Goal: Communication & Community: Participate in discussion

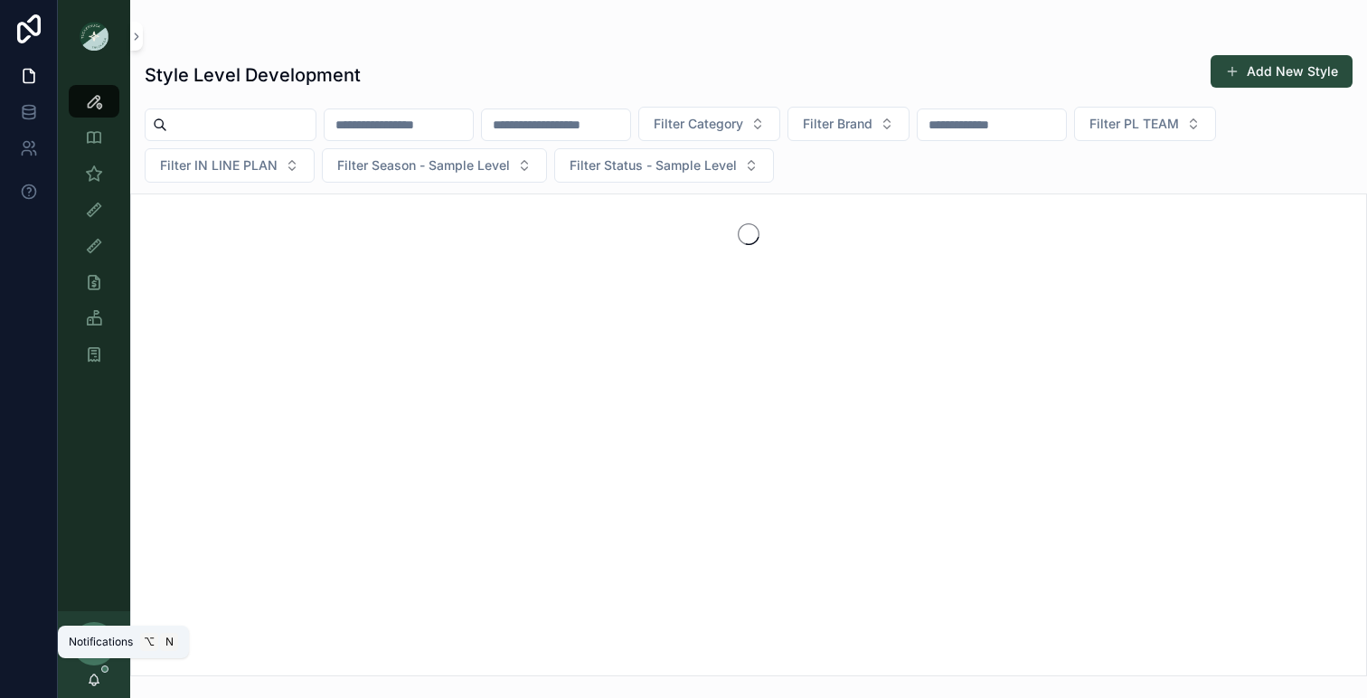
click at [99, 676] on icon "scrollable content" at bounding box center [94, 679] width 14 height 14
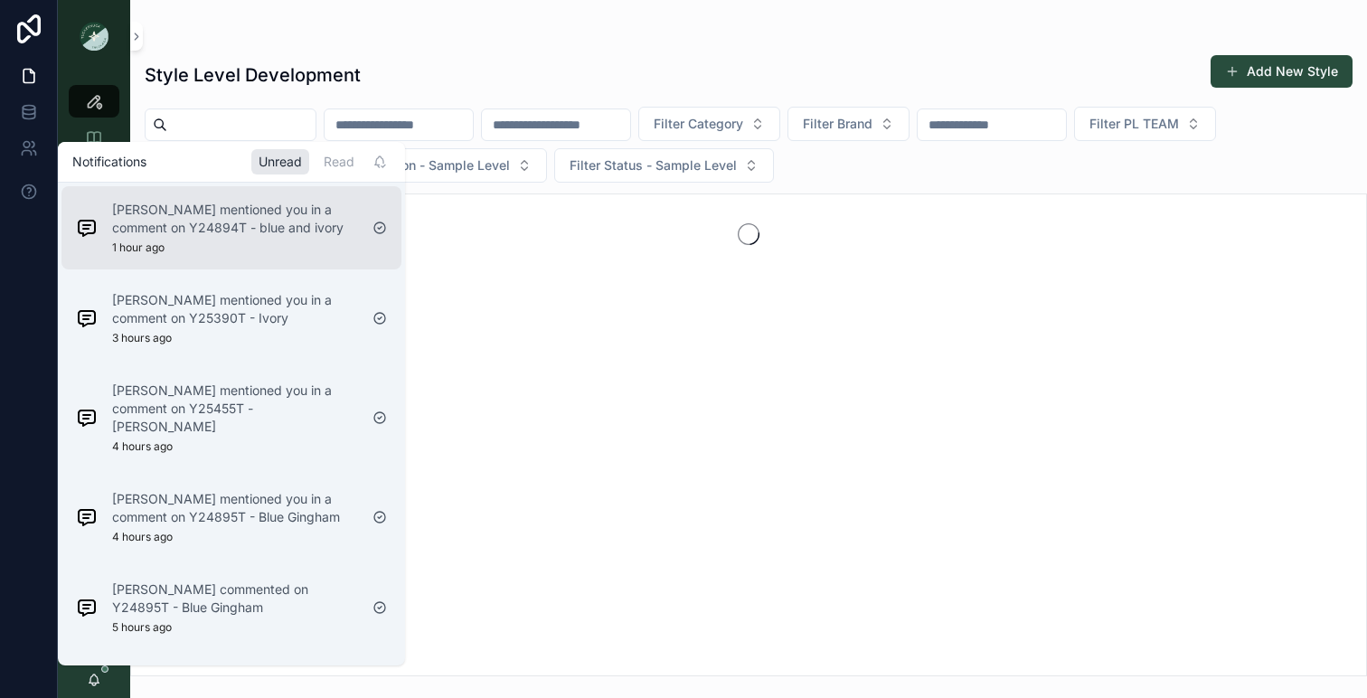
click at [235, 213] on p "Sena Lee mentioned you in a comment on Y24894T - blue and ivory" at bounding box center [235, 219] width 246 height 36
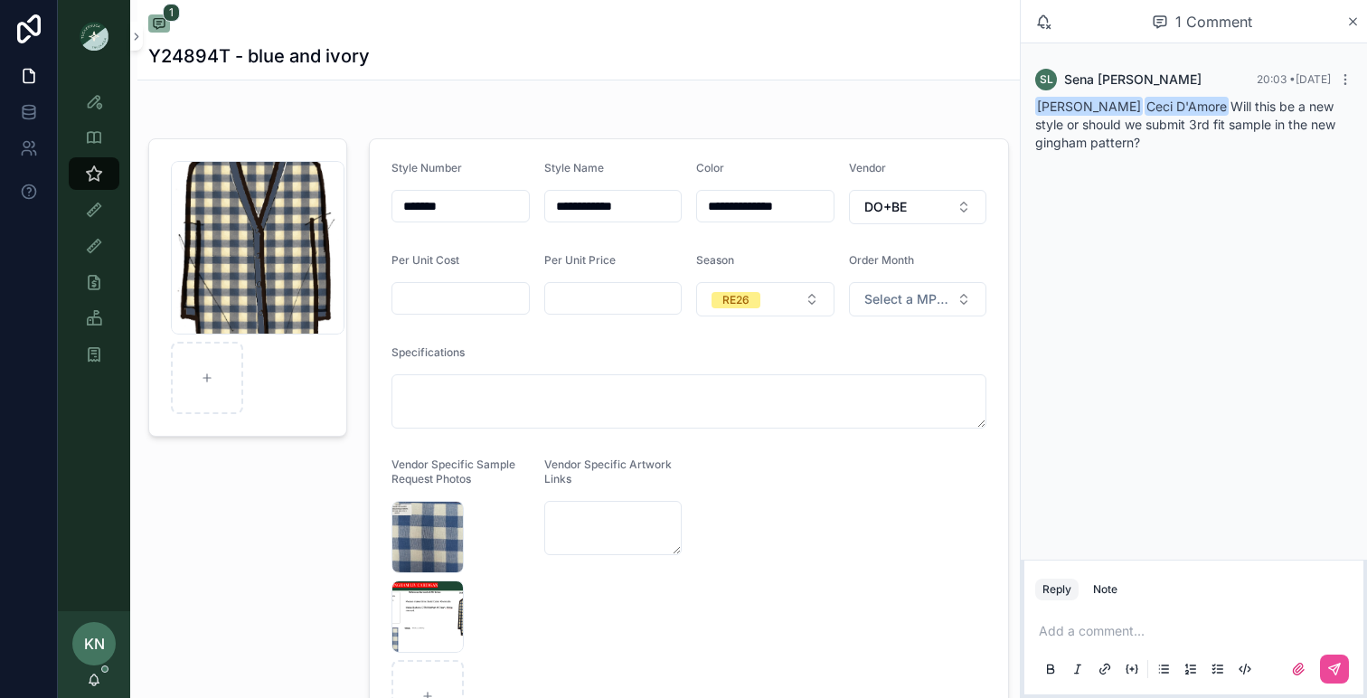
click at [1083, 625] on p "scrollable content" at bounding box center [1196, 631] width 317 height 18
click at [100, 683] on icon "scrollable content" at bounding box center [94, 679] width 14 height 14
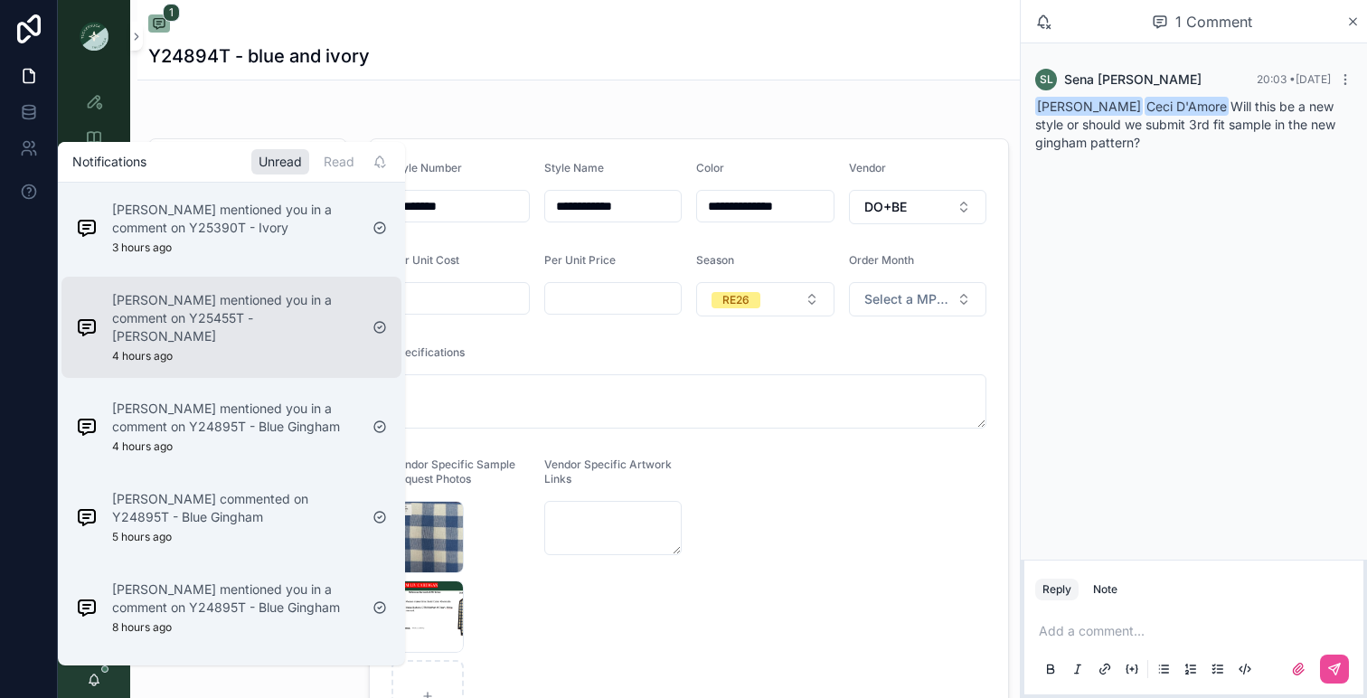
click at [208, 334] on div "Ceci D'Amore mentioned you in a comment on Y25455T - Goji Berry 4 hours ago" at bounding box center [235, 327] width 246 height 72
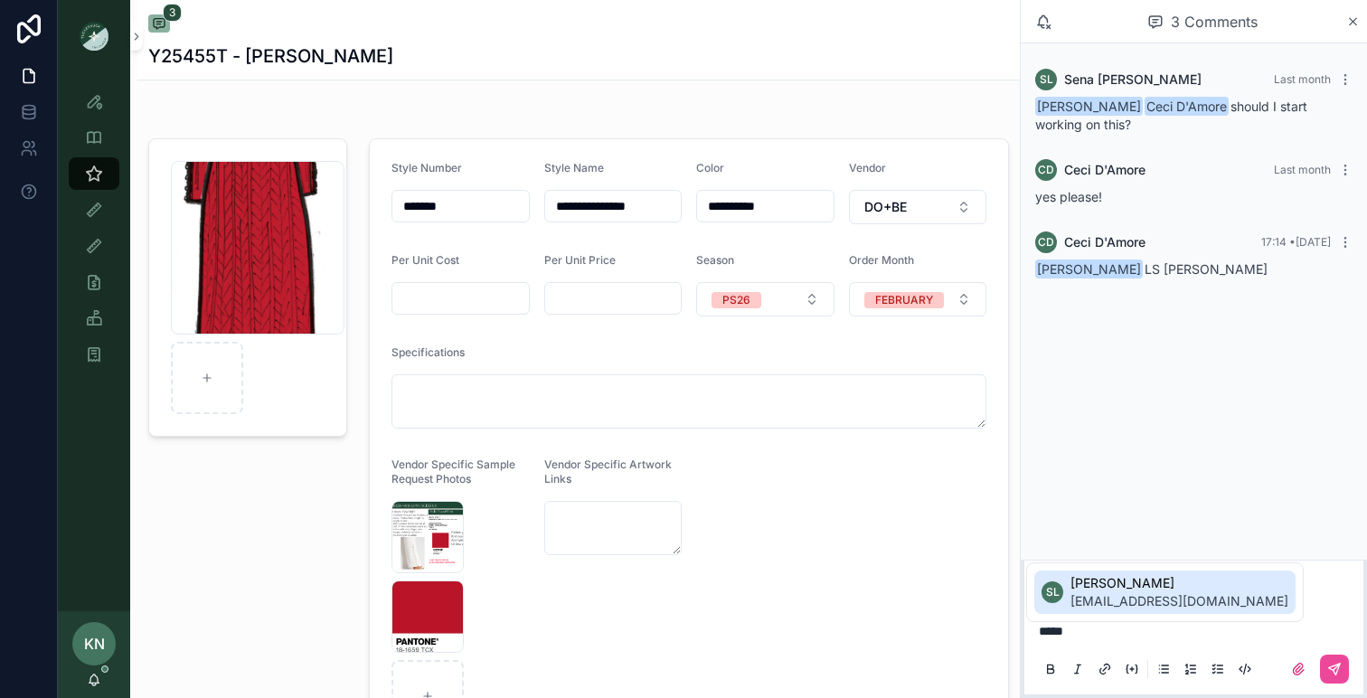
click at [1136, 583] on span "[PERSON_NAME]" at bounding box center [1179, 583] width 218 height 18
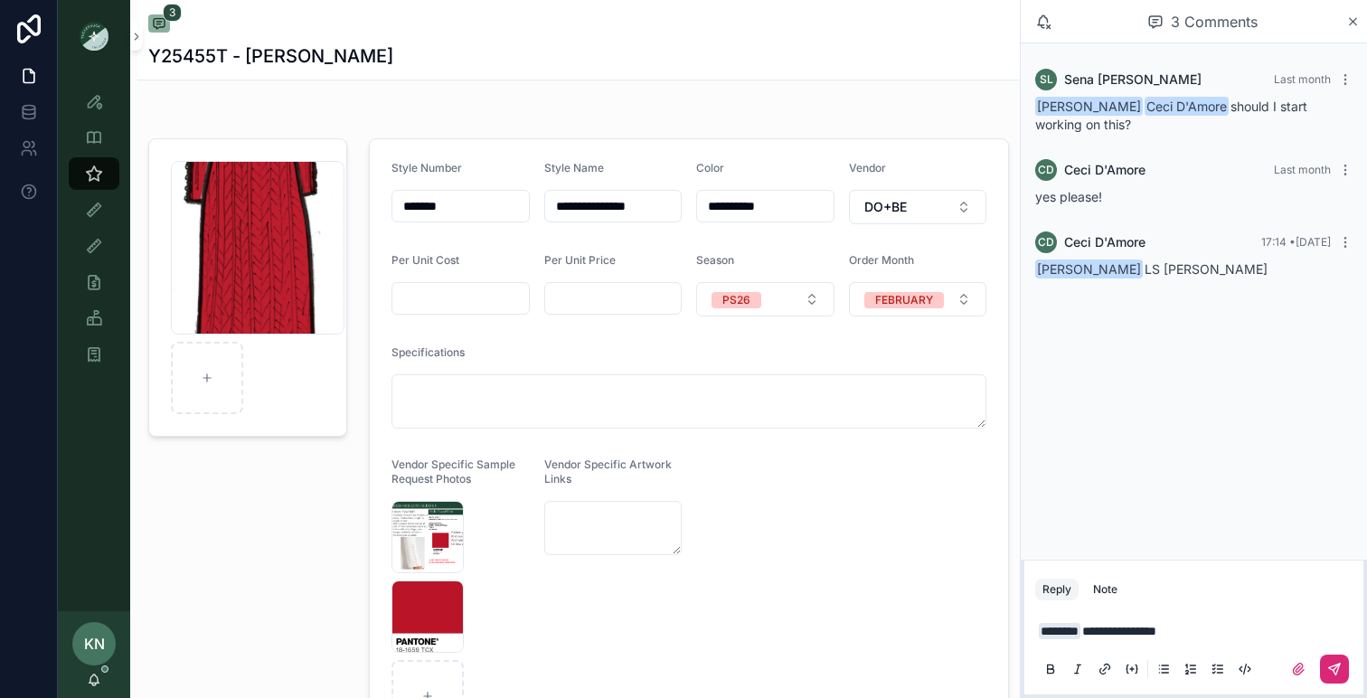
click at [1324, 663] on button "scrollable content" at bounding box center [1334, 668] width 29 height 29
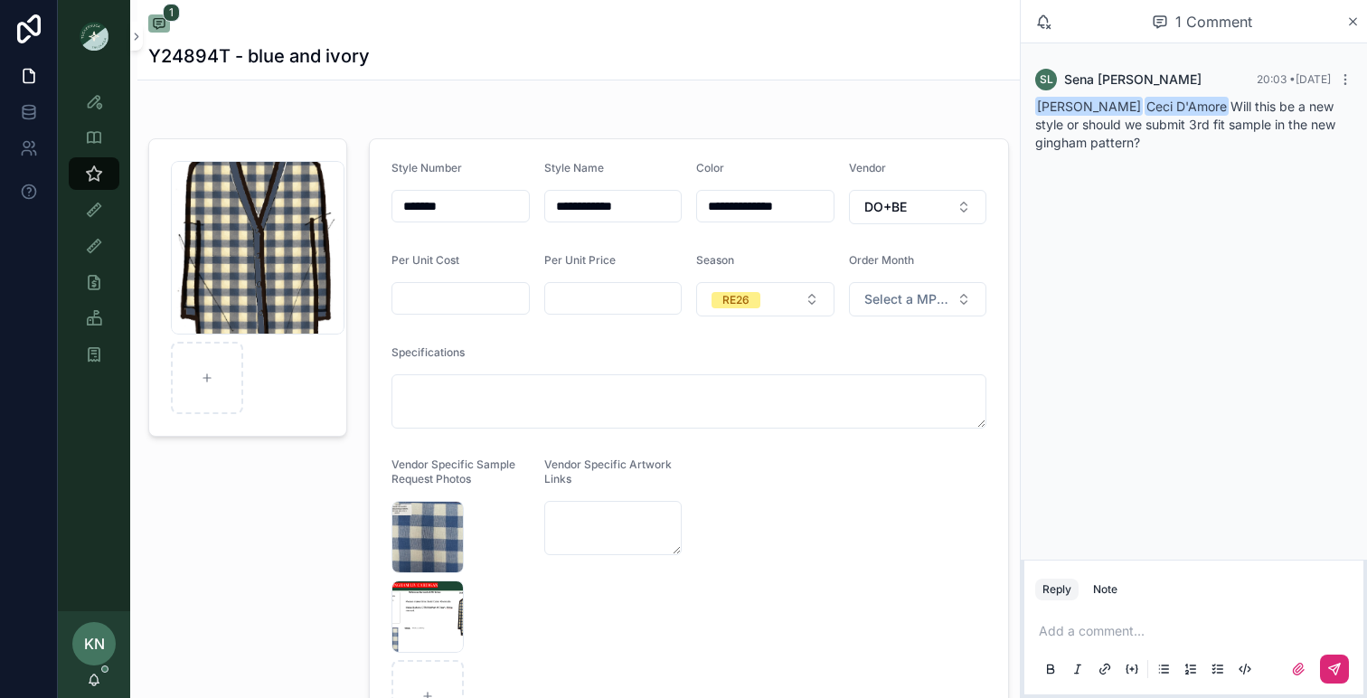
scroll to position [4, 0]
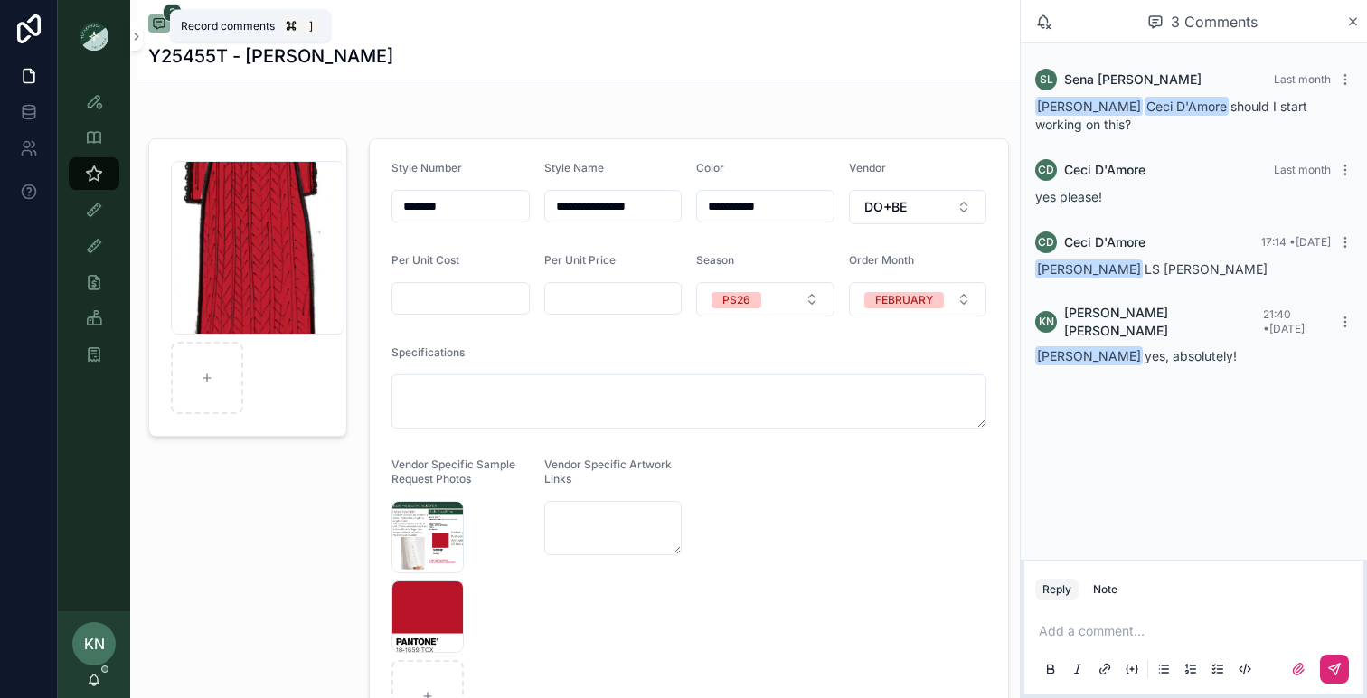
click at [154, 23] on icon "scrollable content" at bounding box center [159, 24] width 11 height 10
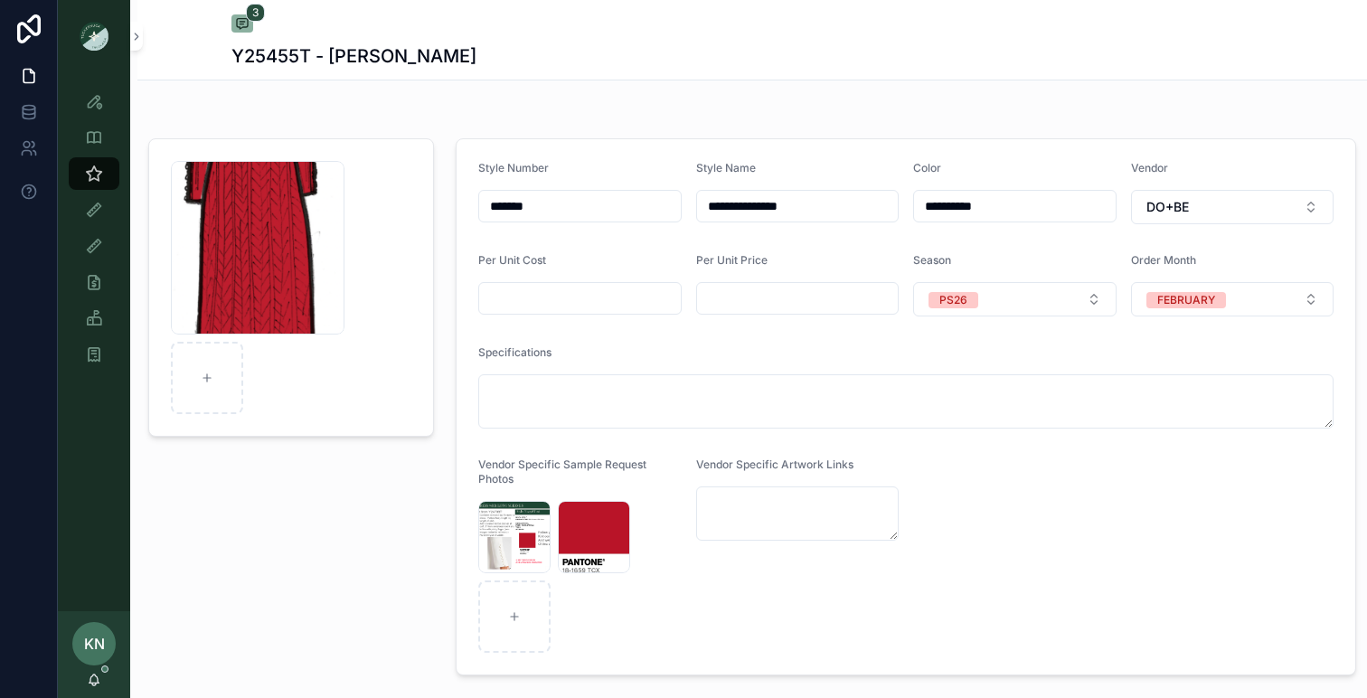
click at [238, 36] on div "3 Y25455T - Goji Berry" at bounding box center [751, 40] width 1041 height 80
click at [238, 34] on button "3" at bounding box center [242, 25] width 22 height 22
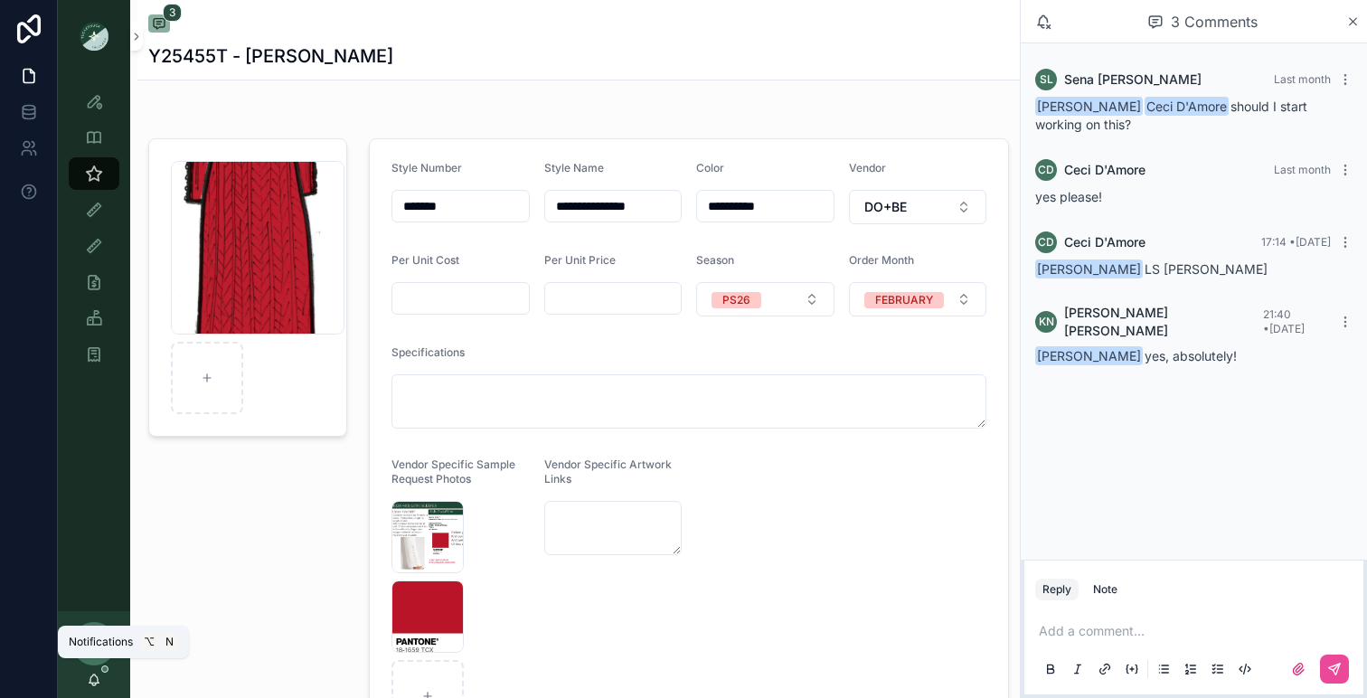
click at [99, 681] on icon "scrollable content" at bounding box center [94, 679] width 14 height 14
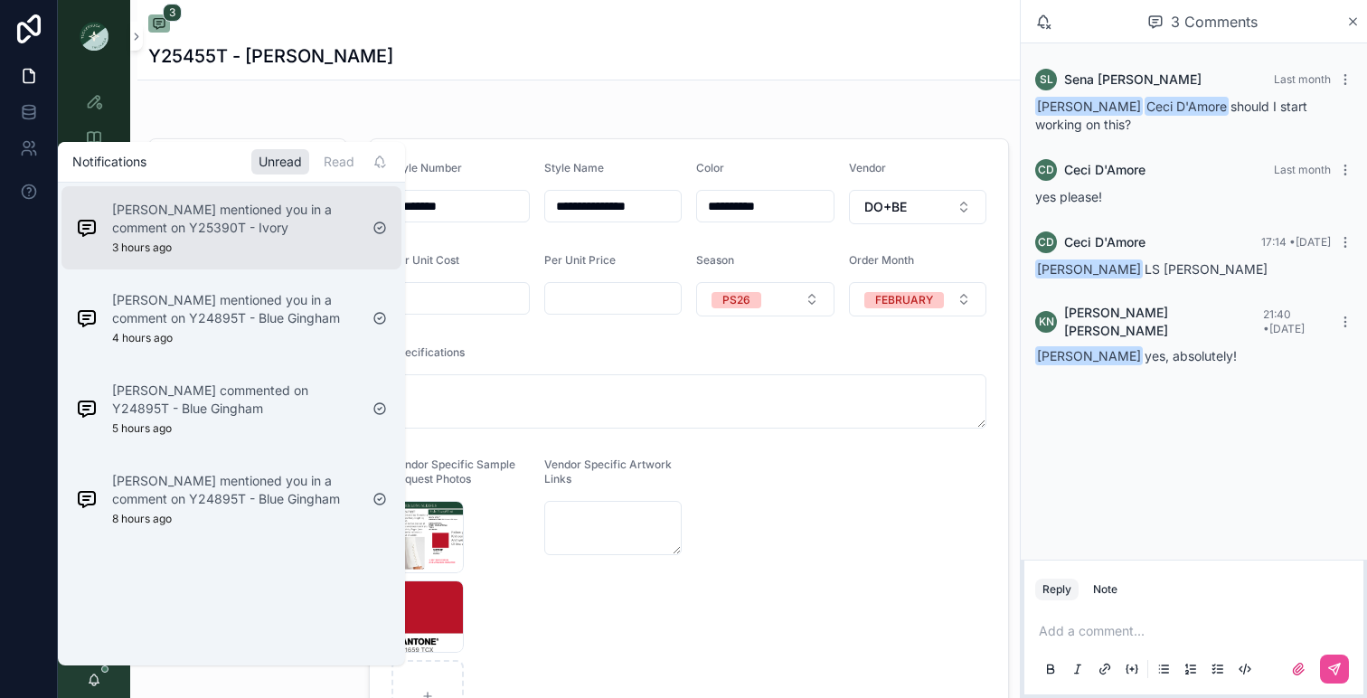
click at [214, 248] on div "Sena Lee mentioned you in a comment on Y25390T - Ivory 3 hours ago" at bounding box center [235, 228] width 246 height 54
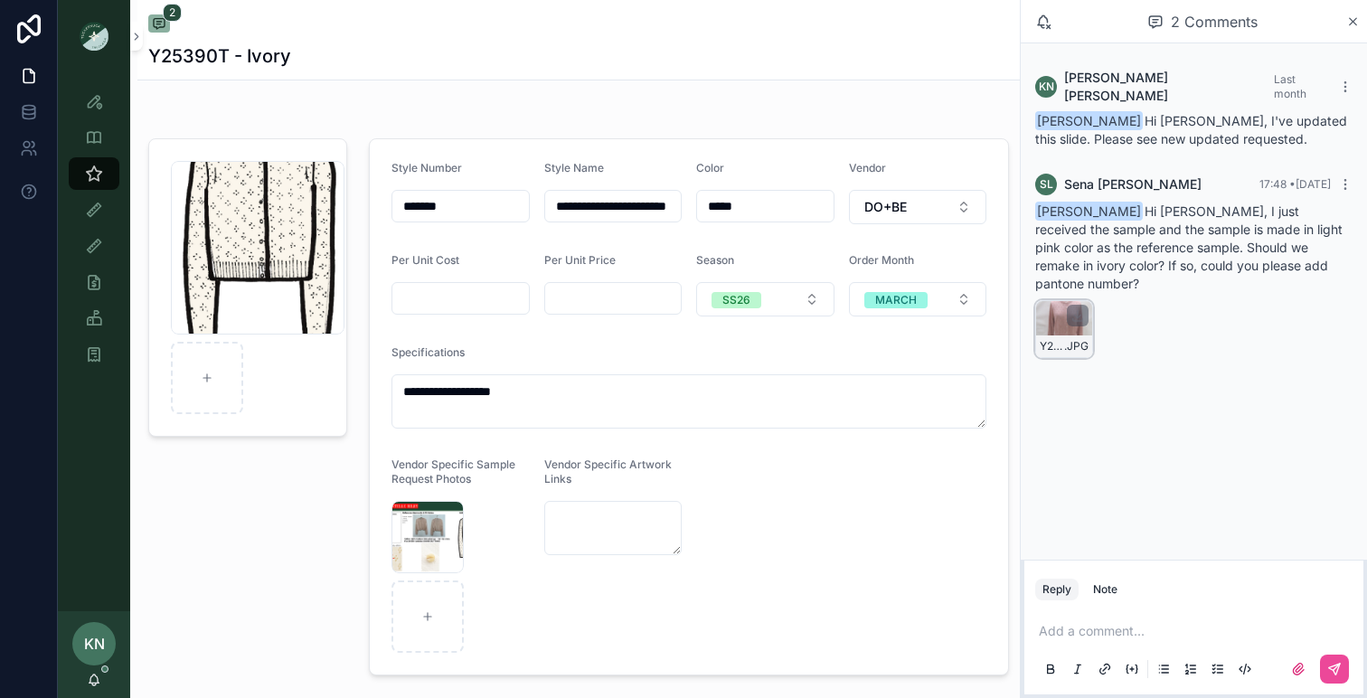
click at [1051, 300] on div "Y25390T-1ST-QYF-(F) .JPG" at bounding box center [1064, 329] width 58 height 58
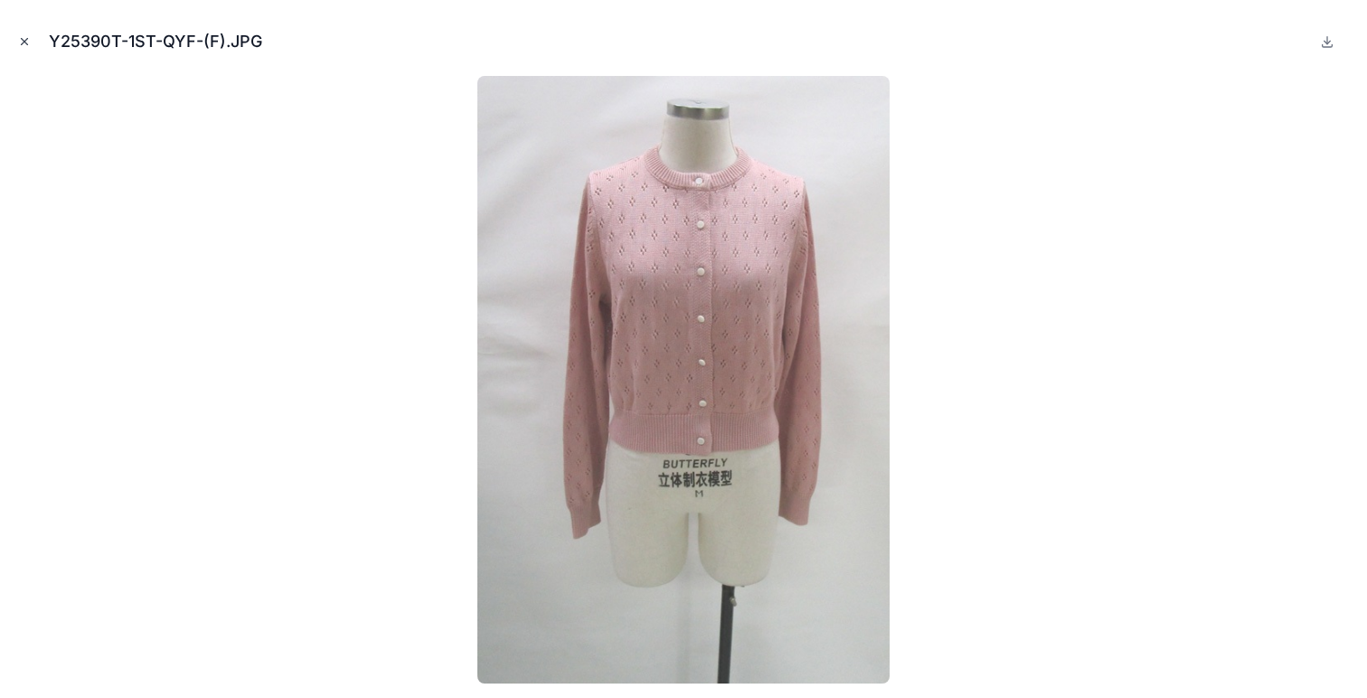
click at [21, 41] on icon "Close modal" at bounding box center [24, 41] width 13 height 13
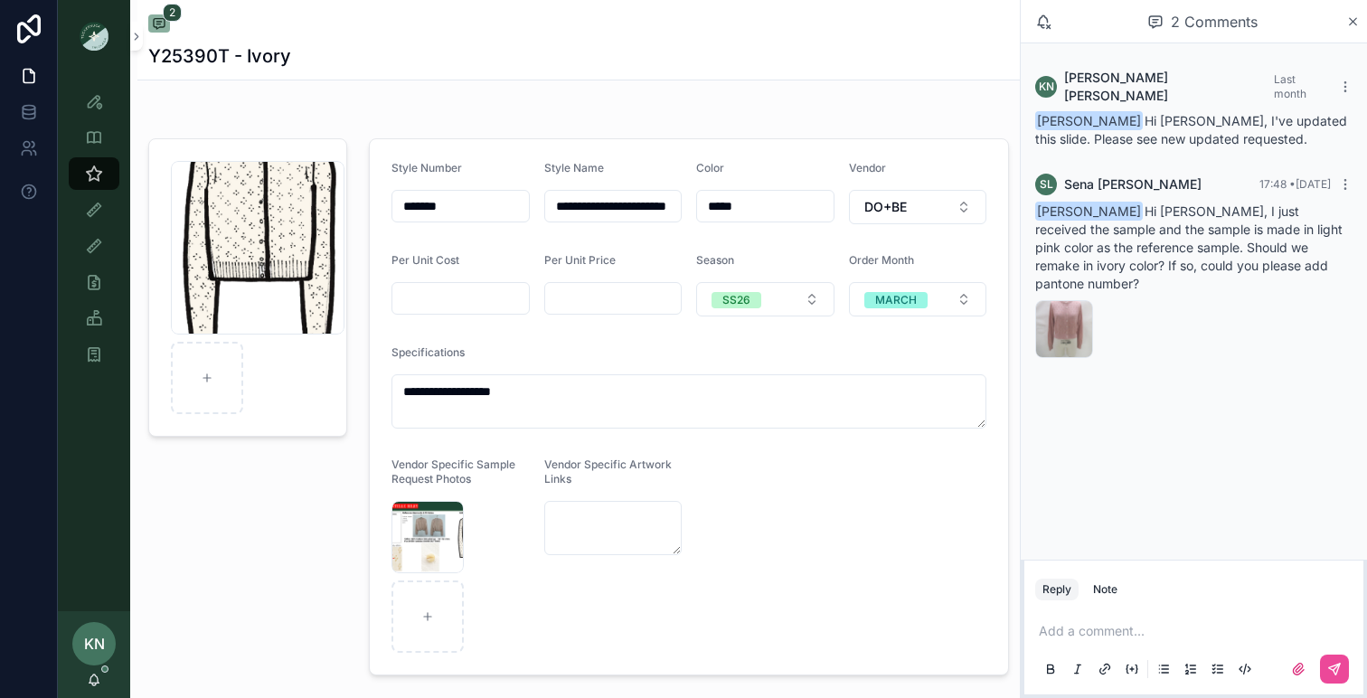
click at [1077, 626] on p "scrollable content" at bounding box center [1196, 631] width 317 height 18
click at [1123, 587] on span "[PERSON_NAME]" at bounding box center [1179, 583] width 218 height 18
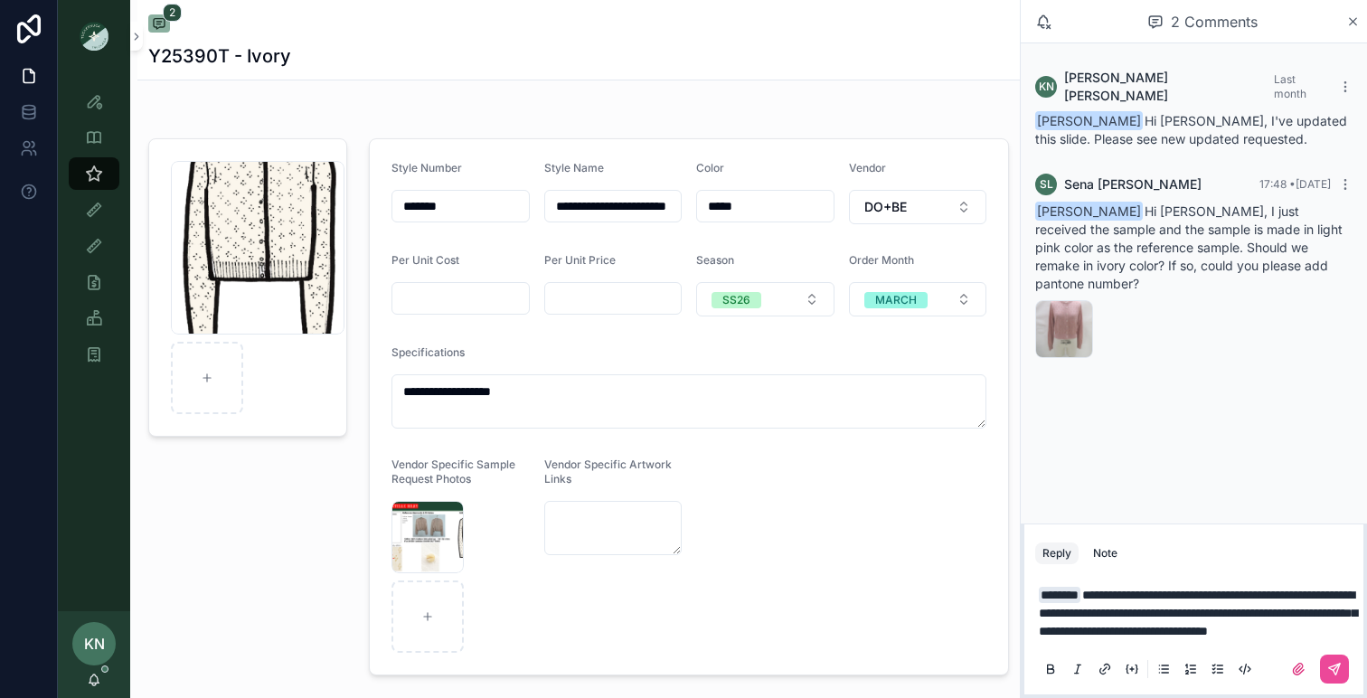
click at [1114, 633] on span "**********" at bounding box center [1197, 612] width 318 height 49
click at [1334, 671] on icon "scrollable content" at bounding box center [1334, 669] width 14 height 14
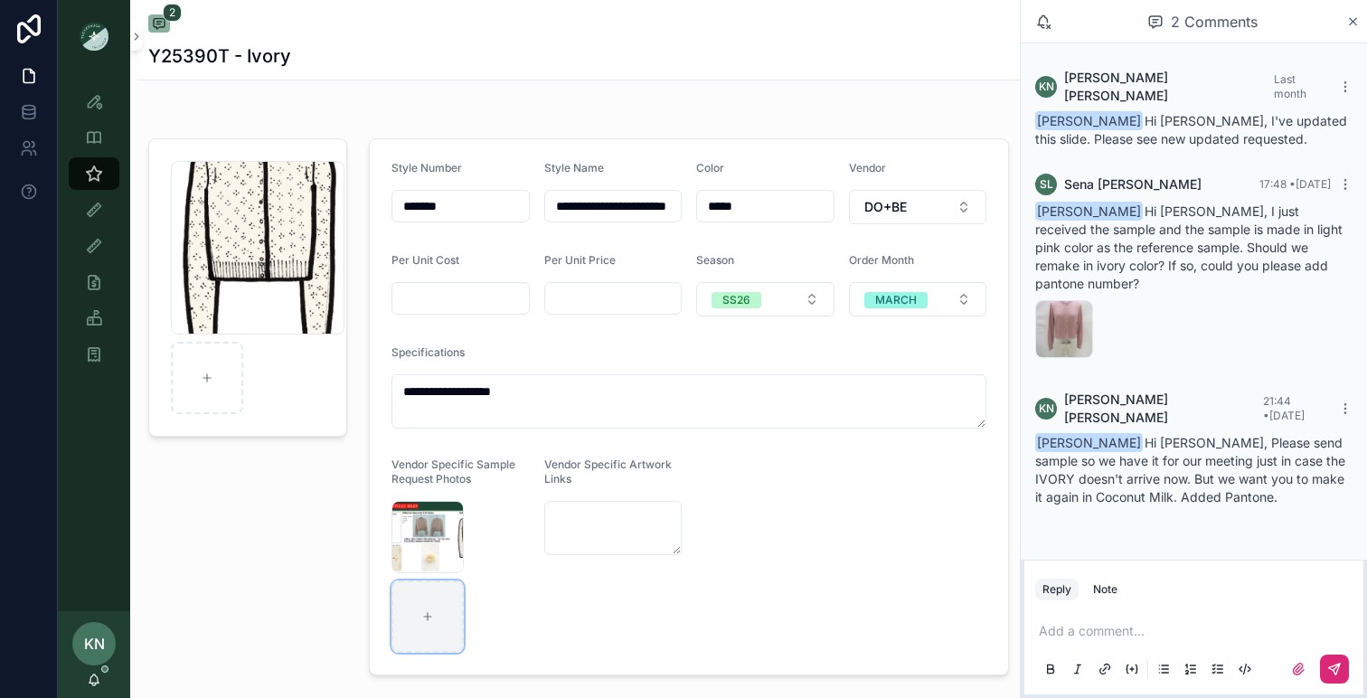
click at [442, 610] on div "scrollable content" at bounding box center [427, 616] width 72 height 72
type input "**********"
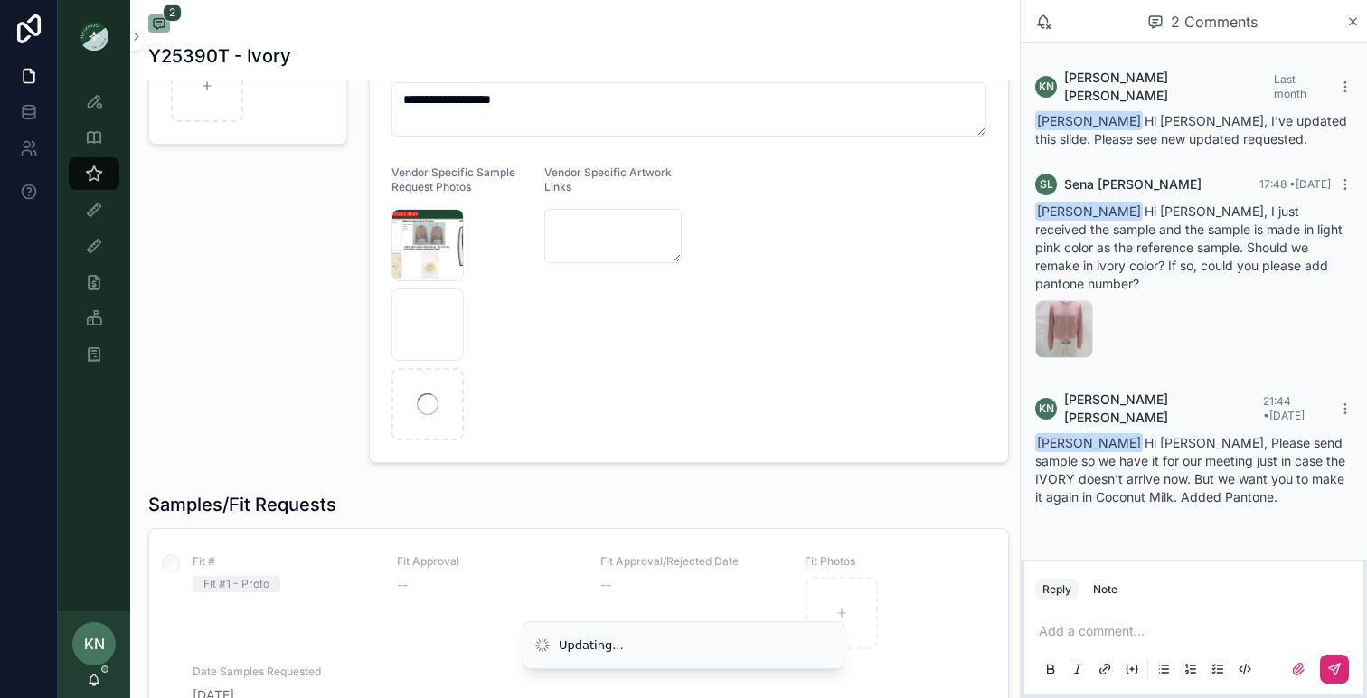
scroll to position [266, 0]
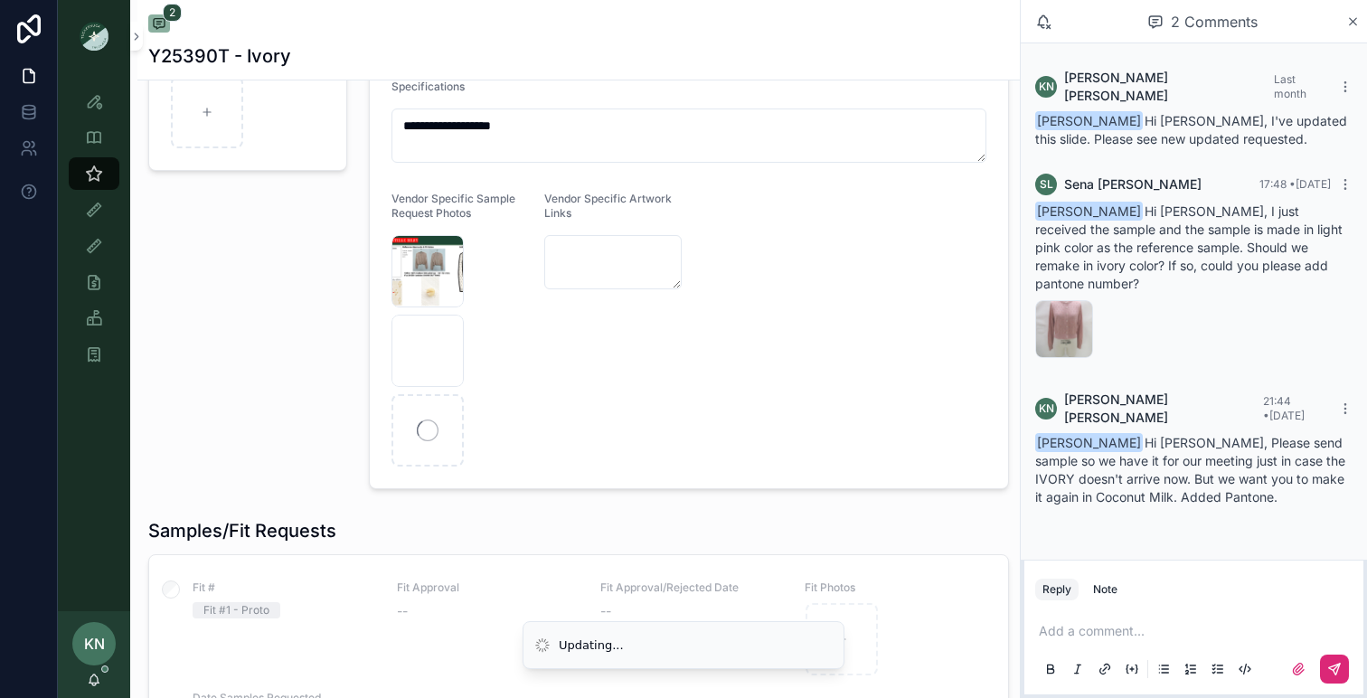
click at [767, 438] on form "**********" at bounding box center [689, 180] width 638 height 615
click at [1070, 308] on icon "scrollable content" at bounding box center [1077, 315] width 14 height 14
click at [1048, 300] on div "Y25390T-1ST-QYF-(F) .JPG" at bounding box center [1064, 329] width 58 height 58
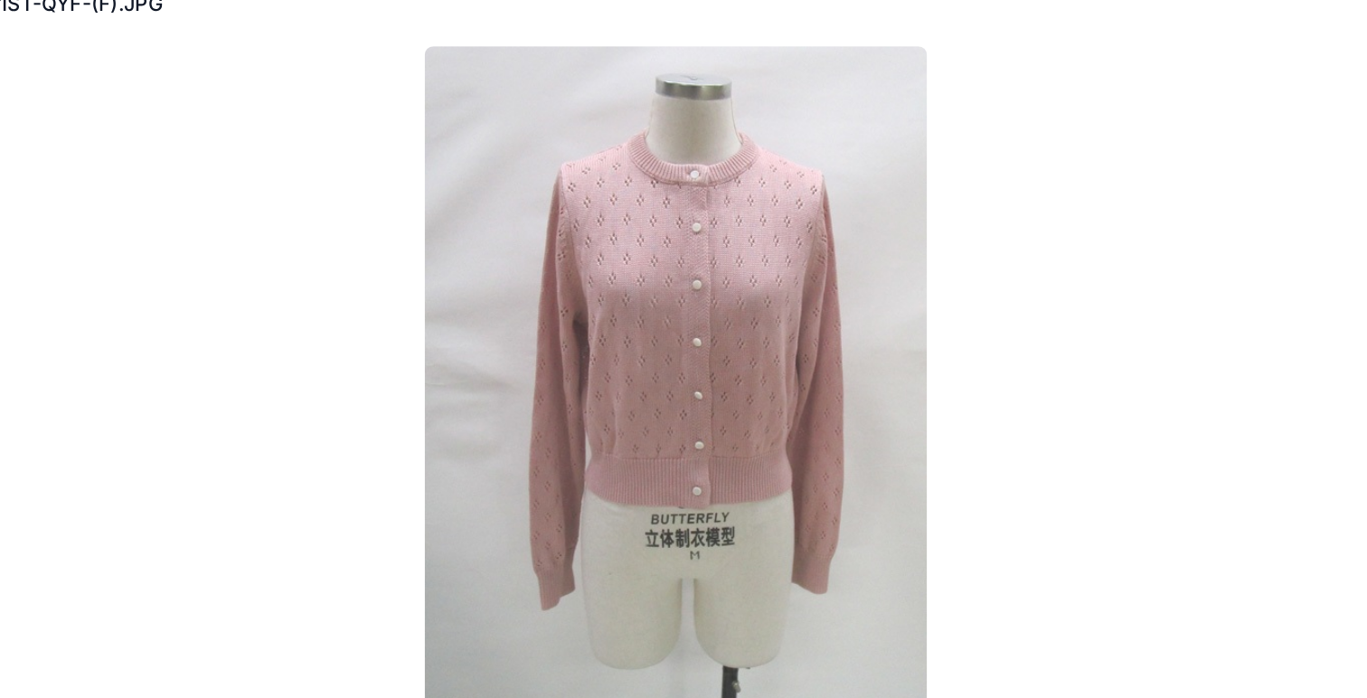
click at [402, 196] on div at bounding box center [683, 379] width 1338 height 607
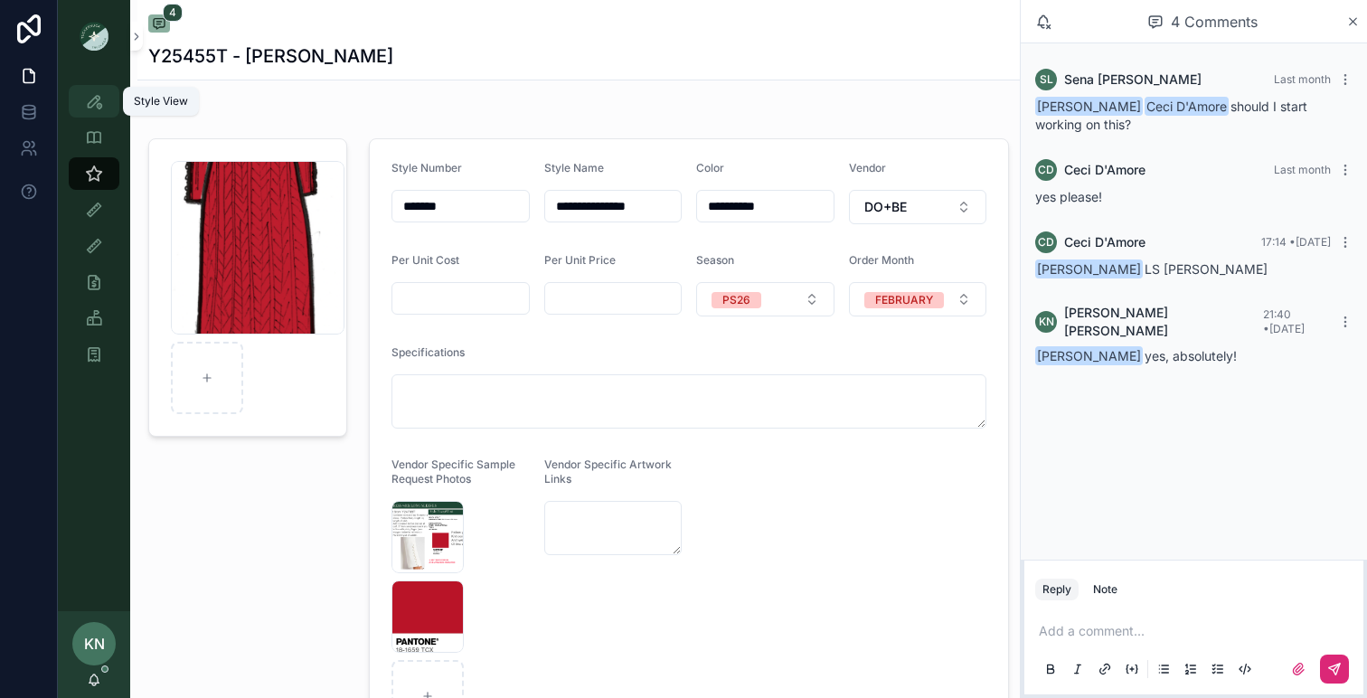
click at [100, 92] on icon "scrollable content" at bounding box center [94, 101] width 18 height 18
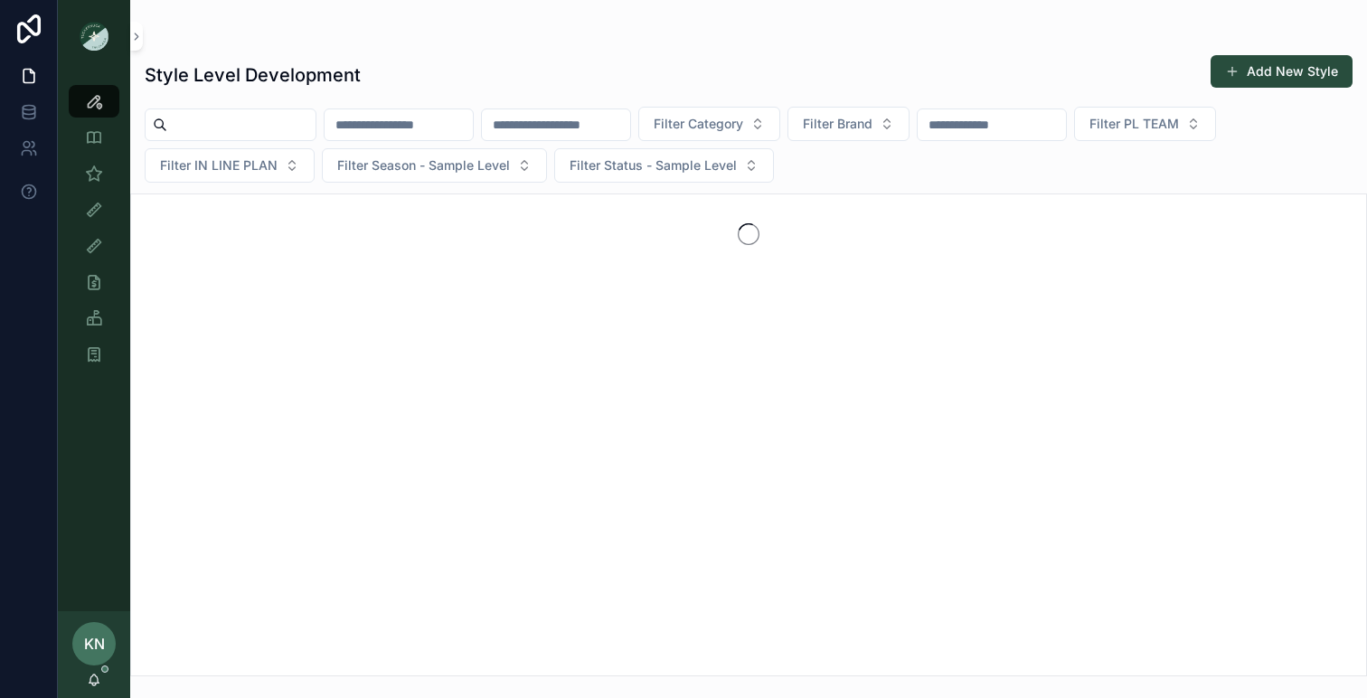
click at [564, 131] on input "scrollable content" at bounding box center [556, 124] width 148 height 25
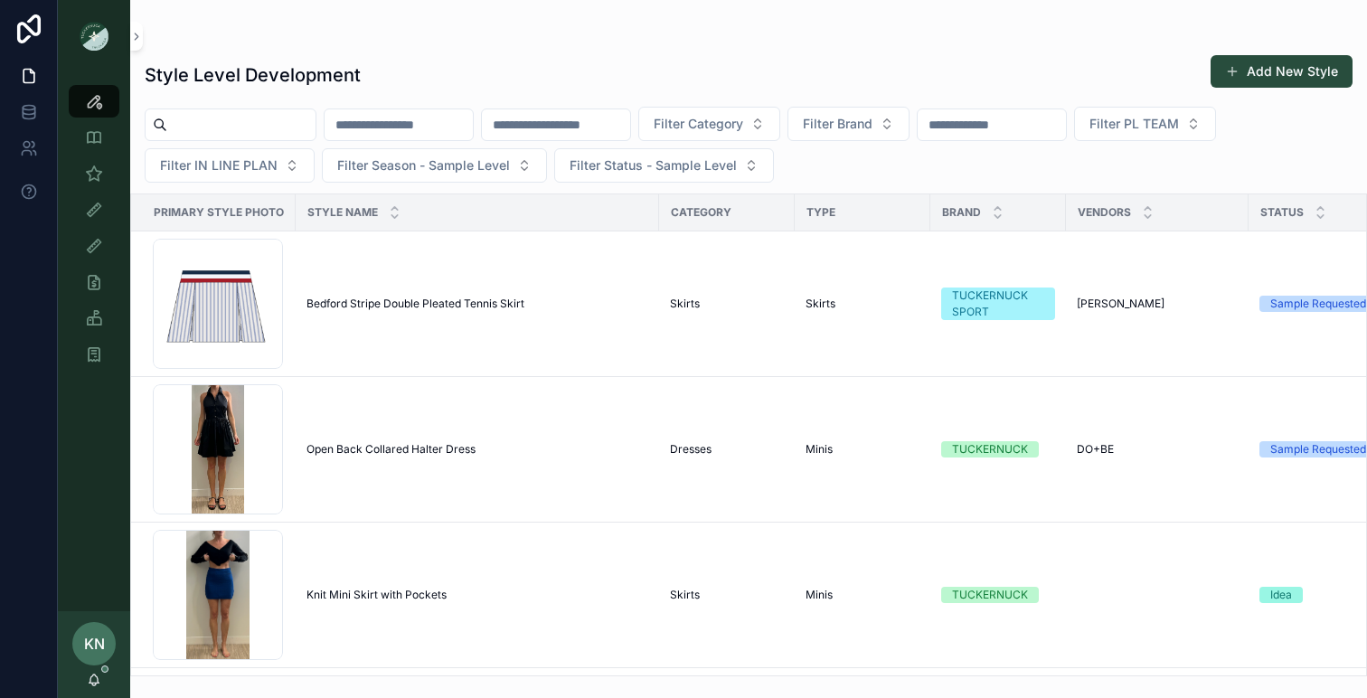
click at [407, 130] on input "scrollable content" at bounding box center [398, 124] width 148 height 25
type input "**********"
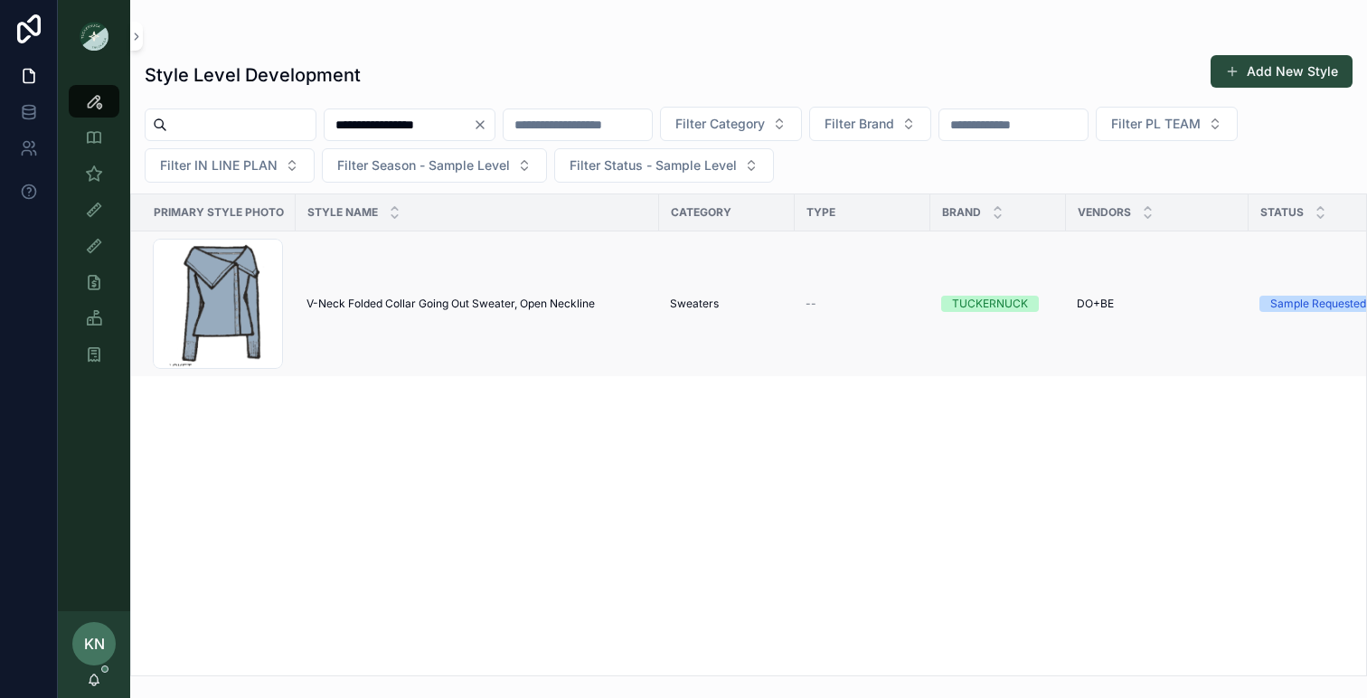
click at [345, 283] on td "V-Neck Folded Collar Going Out Sweater, Open Neckline V-Neck Folded Collar Goin…" at bounding box center [477, 304] width 363 height 146
click at [350, 305] on span "V-Neck Folded Collar Going Out Sweater, Open Neckline" at bounding box center [450, 303] width 288 height 14
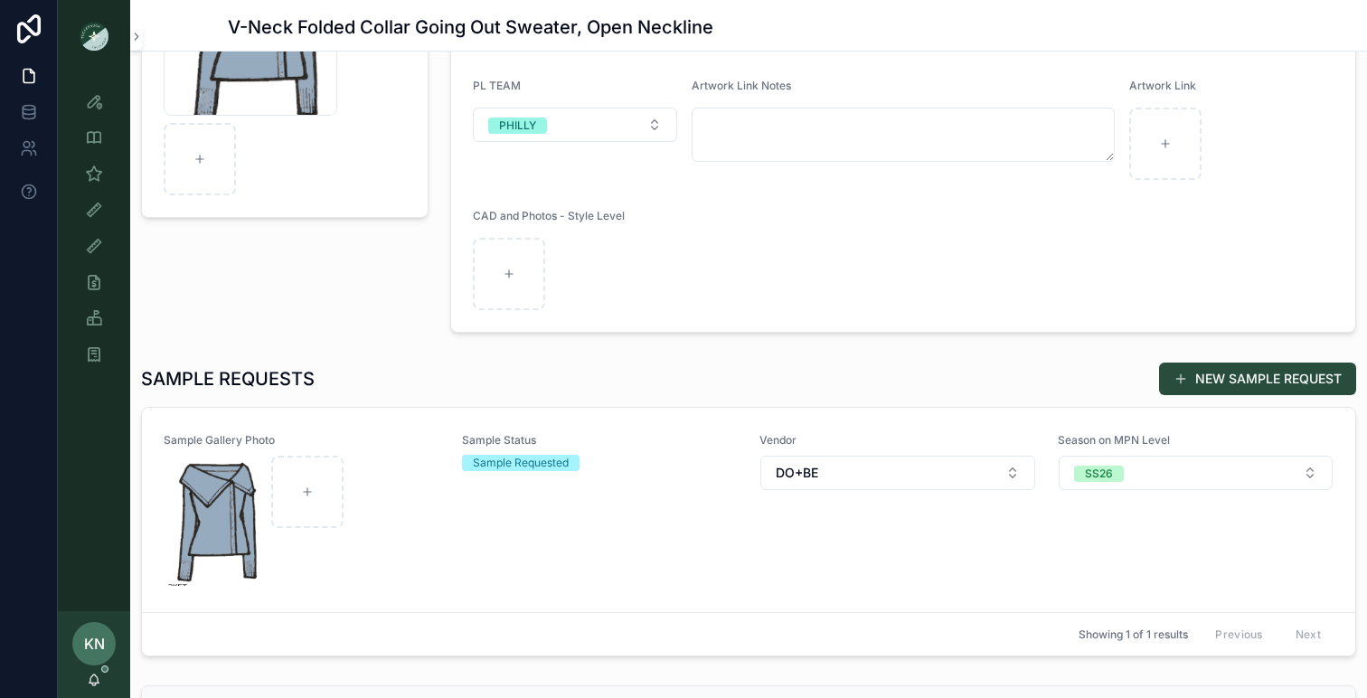
scroll to position [272, 0]
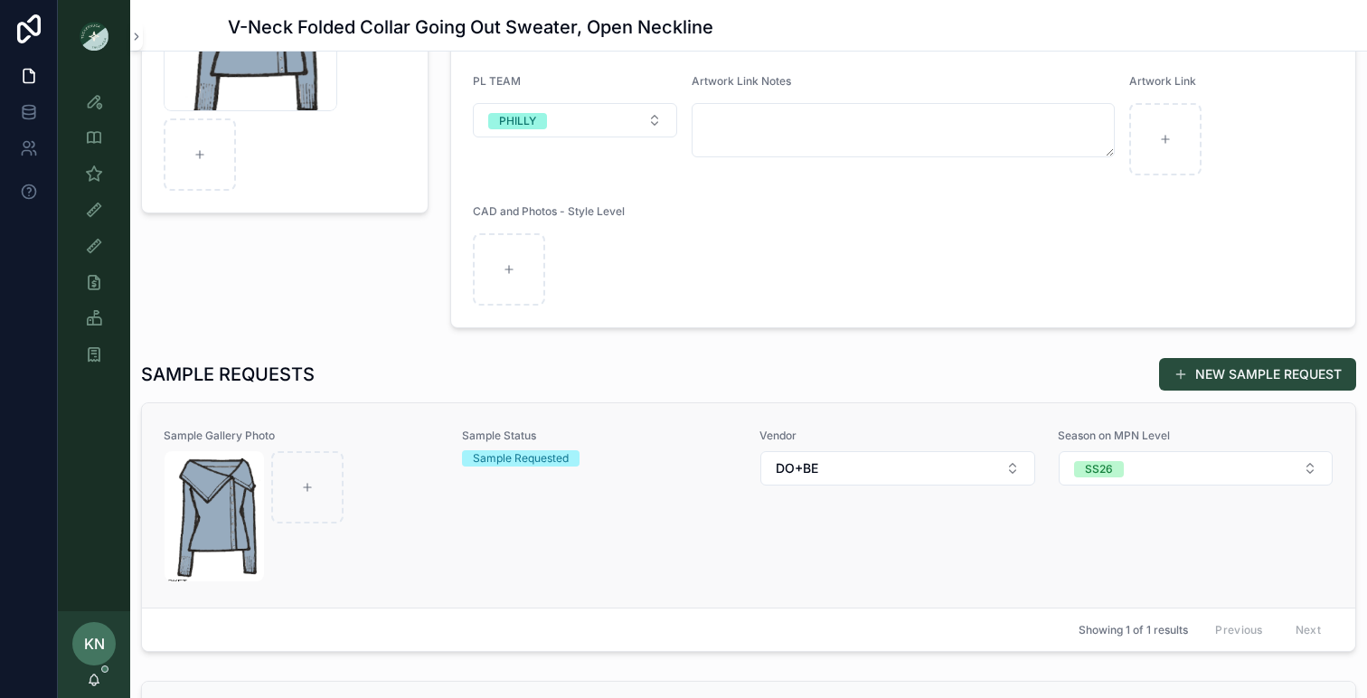
click at [603, 548] on div "Sample Status Sample Requested" at bounding box center [600, 505] width 277 height 154
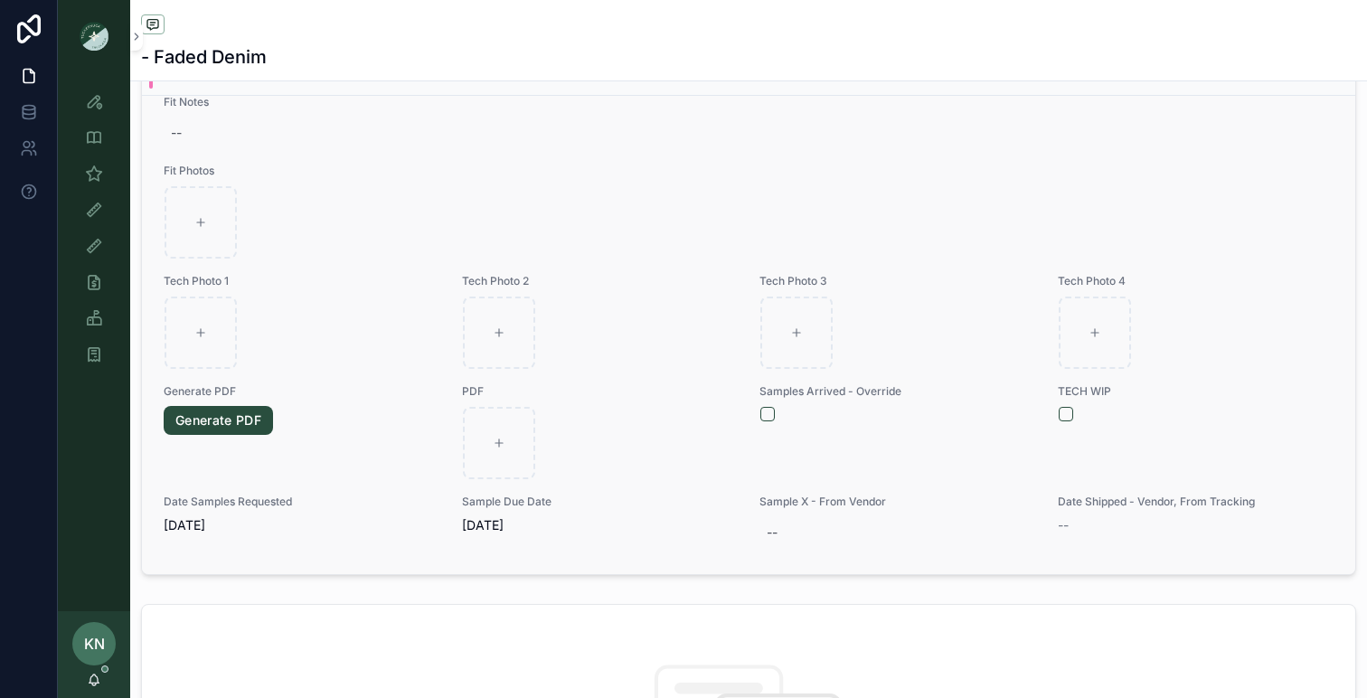
scroll to position [841, 0]
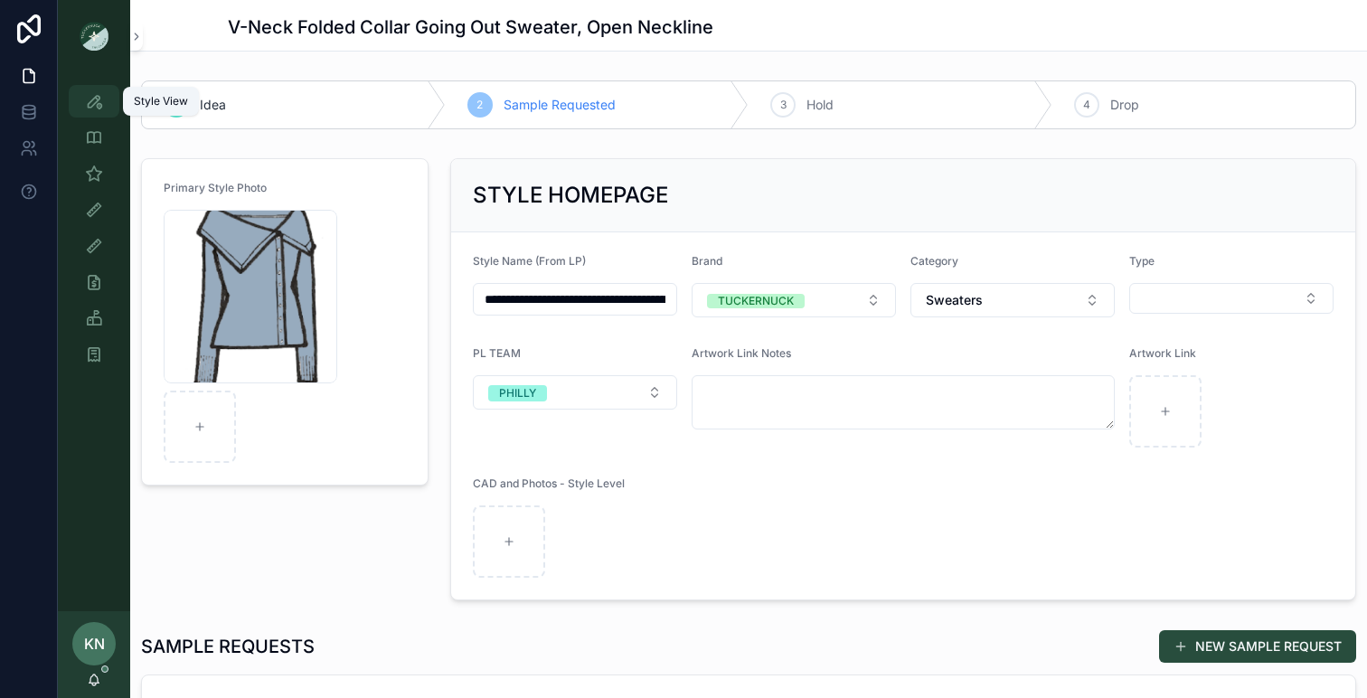
click at [95, 98] on icon "scrollable content" at bounding box center [94, 101] width 18 height 18
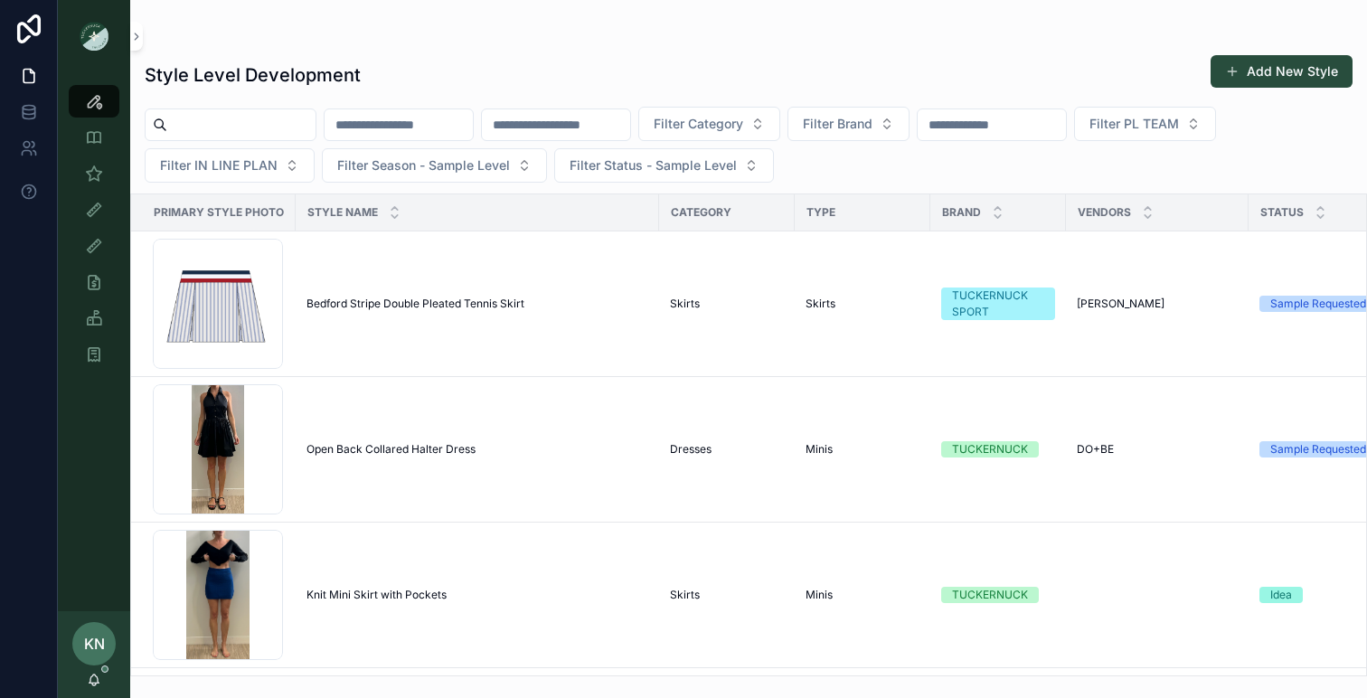
click at [471, 130] on input "scrollable content" at bounding box center [398, 124] width 148 height 25
click at [573, 121] on input "scrollable content" at bounding box center [556, 124] width 148 height 25
click at [1179, 130] on span "Filter PL TEAM" at bounding box center [1133, 124] width 89 height 18
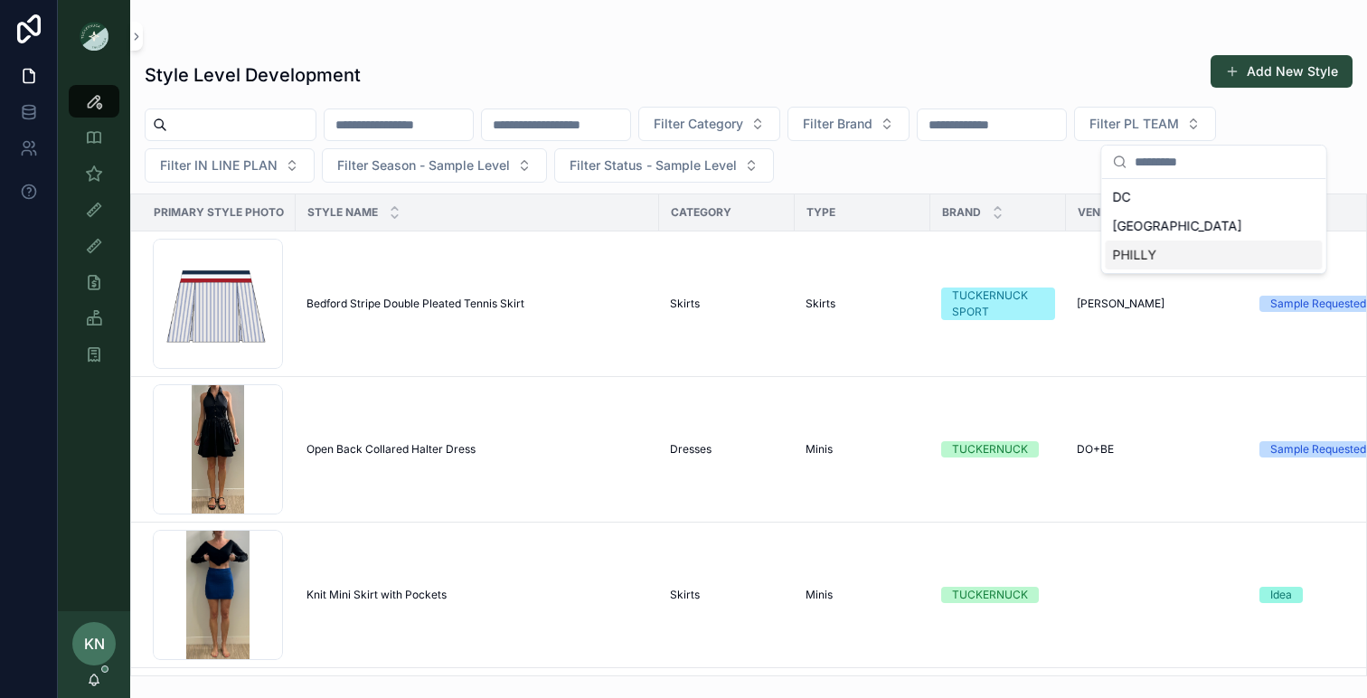
click at [1146, 263] on div "PHILLY" at bounding box center [1213, 254] width 217 height 29
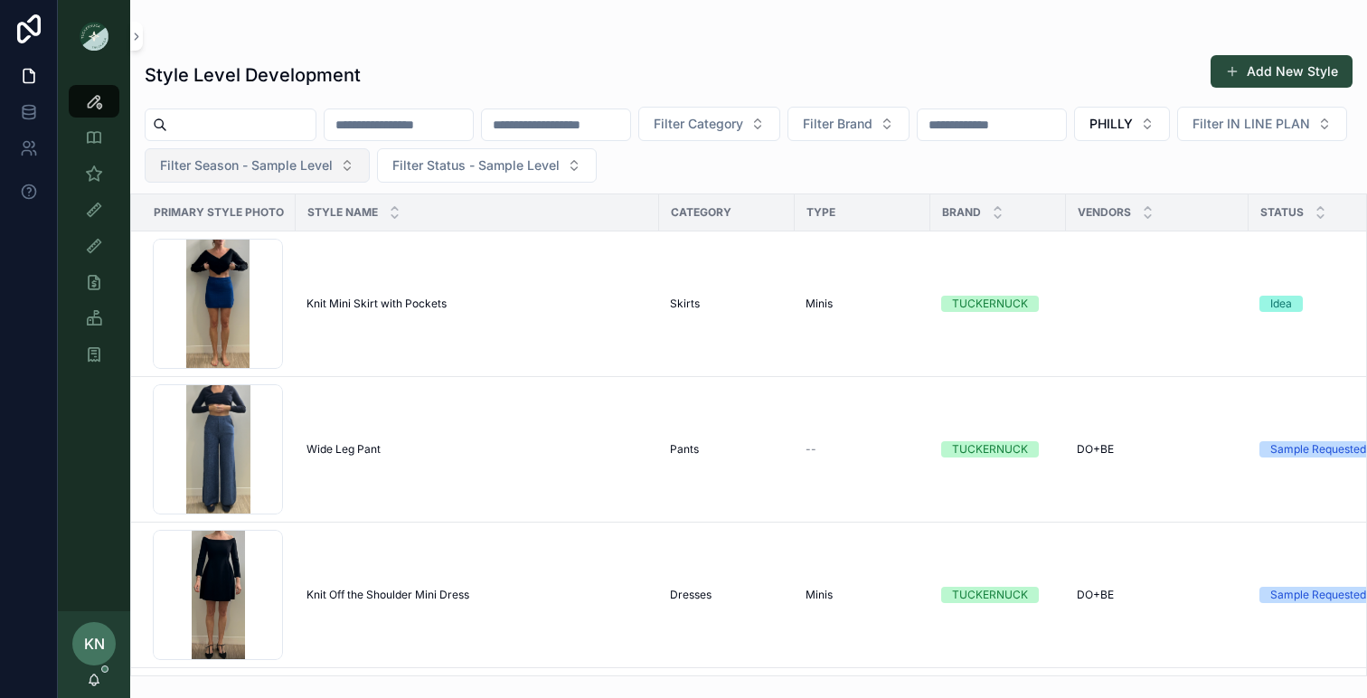
click at [333, 171] on span "Filter Season - Sample Level" at bounding box center [246, 165] width 173 height 18
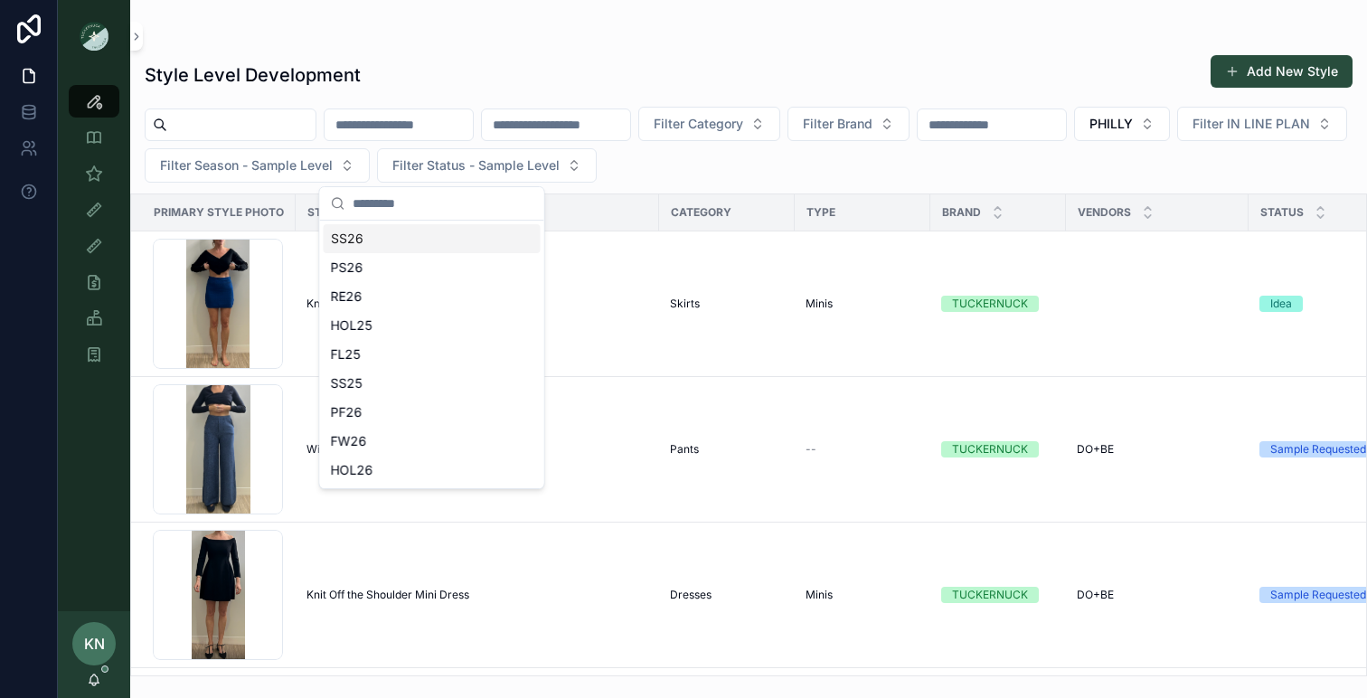
click at [362, 249] on div "SS26" at bounding box center [432, 238] width 217 height 29
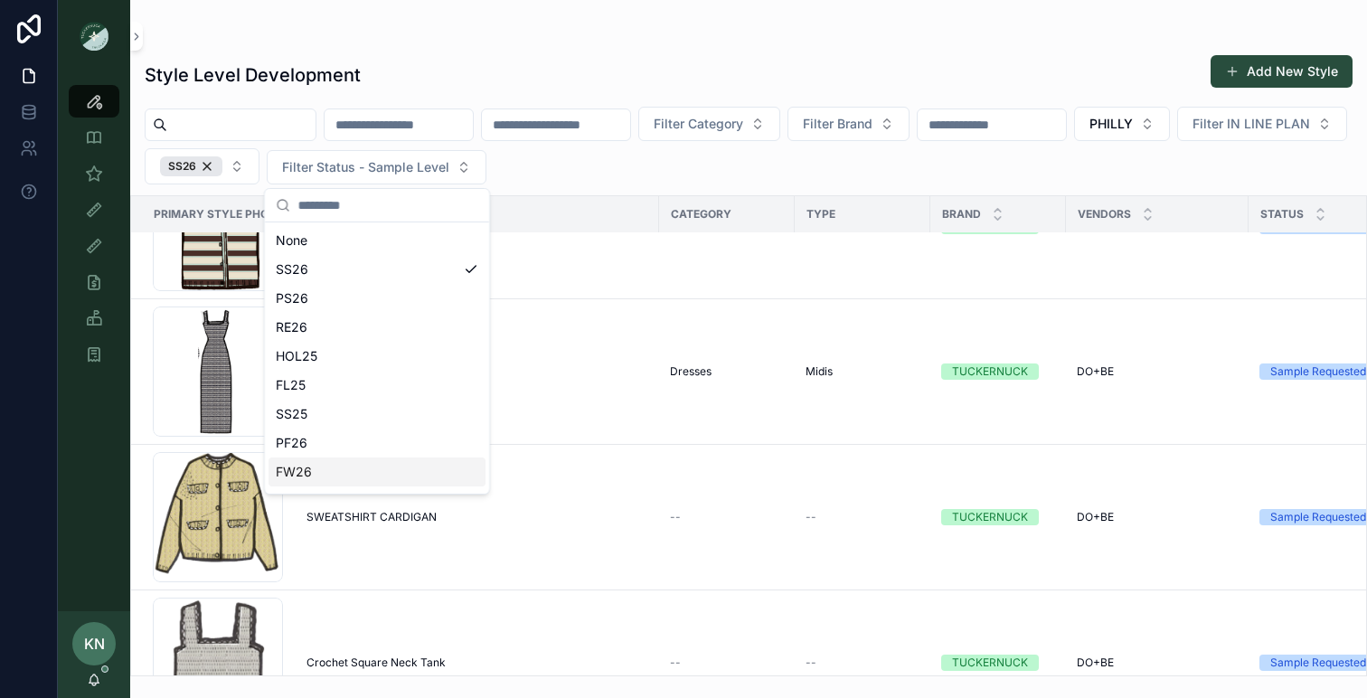
scroll to position [2731, 0]
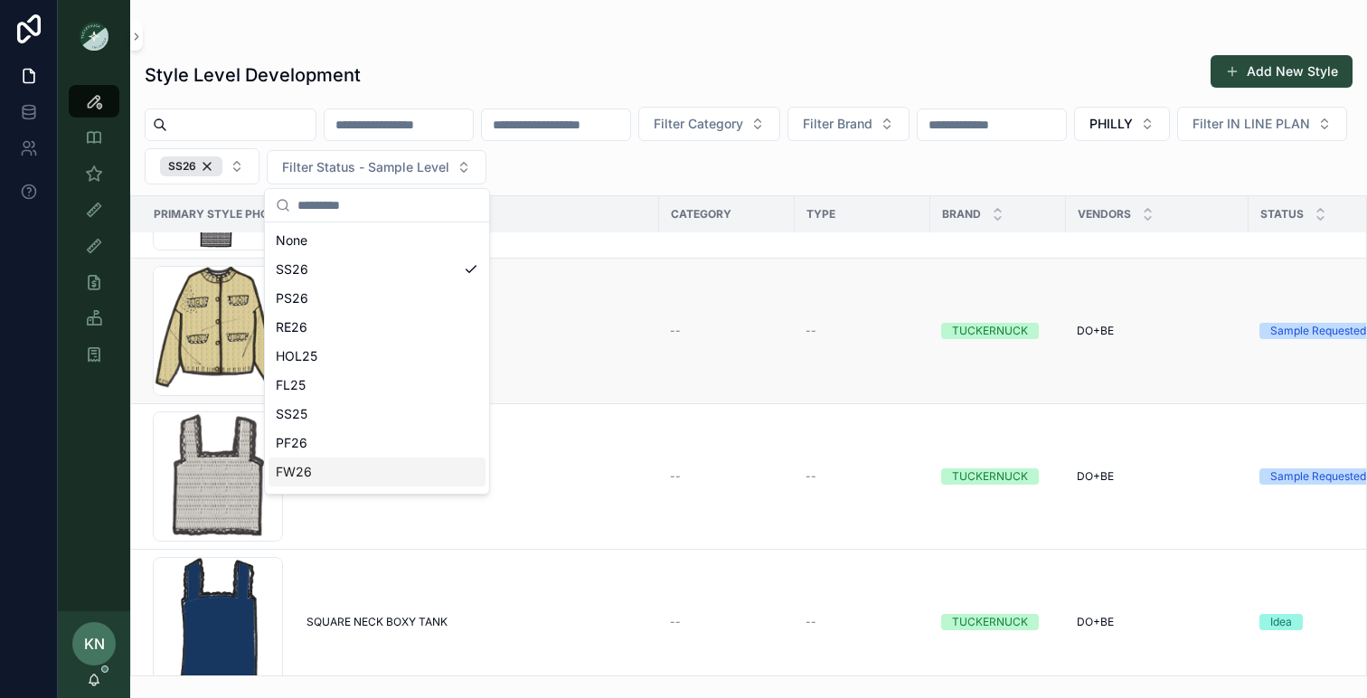
click at [606, 346] on td "SWEATSHIRT CARDIGAN SWEATSHIRT CARDIGAN" at bounding box center [477, 331] width 363 height 146
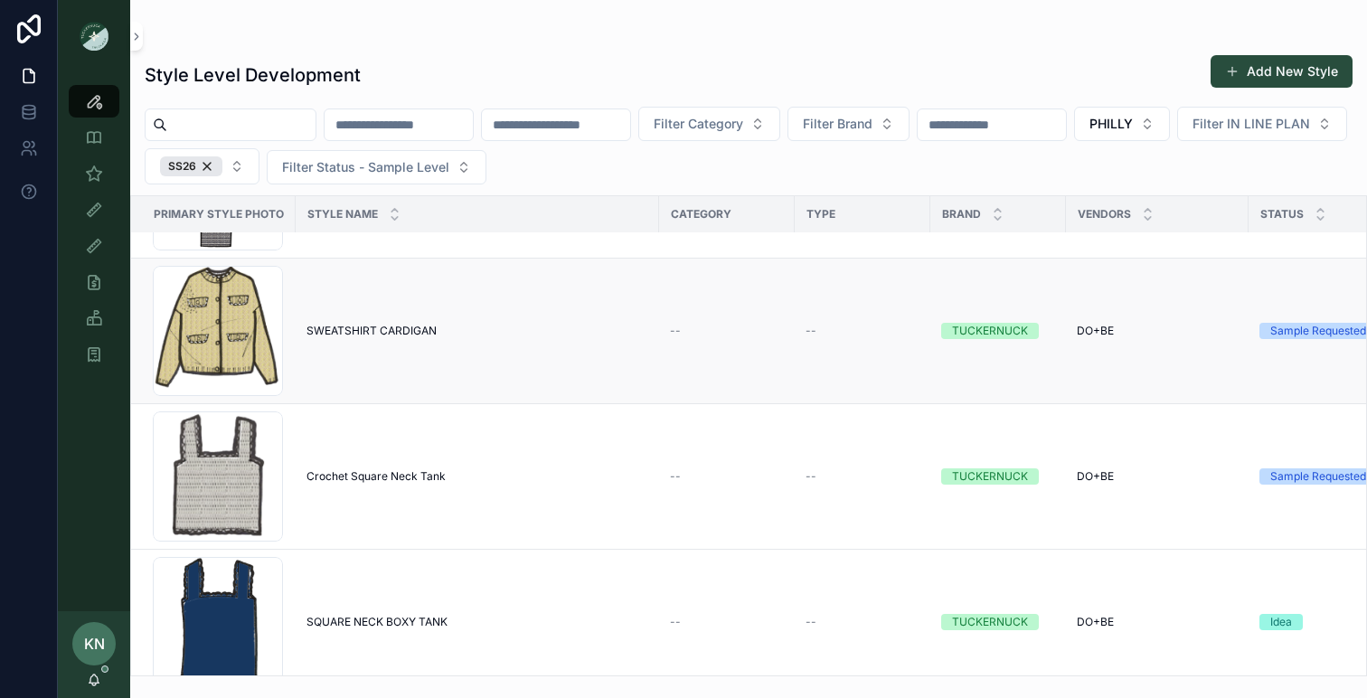
scroll to position [2899, 0]
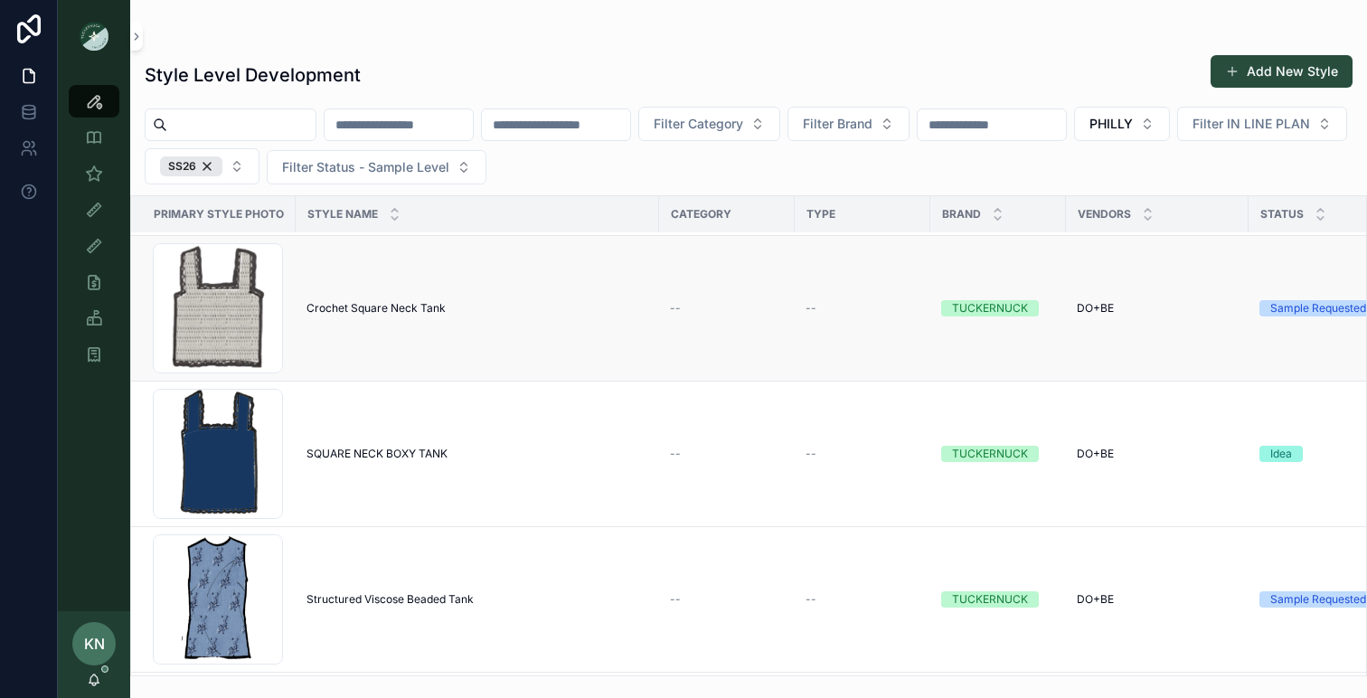
click at [393, 308] on span "Crochet Square Neck Tank" at bounding box center [375, 308] width 139 height 14
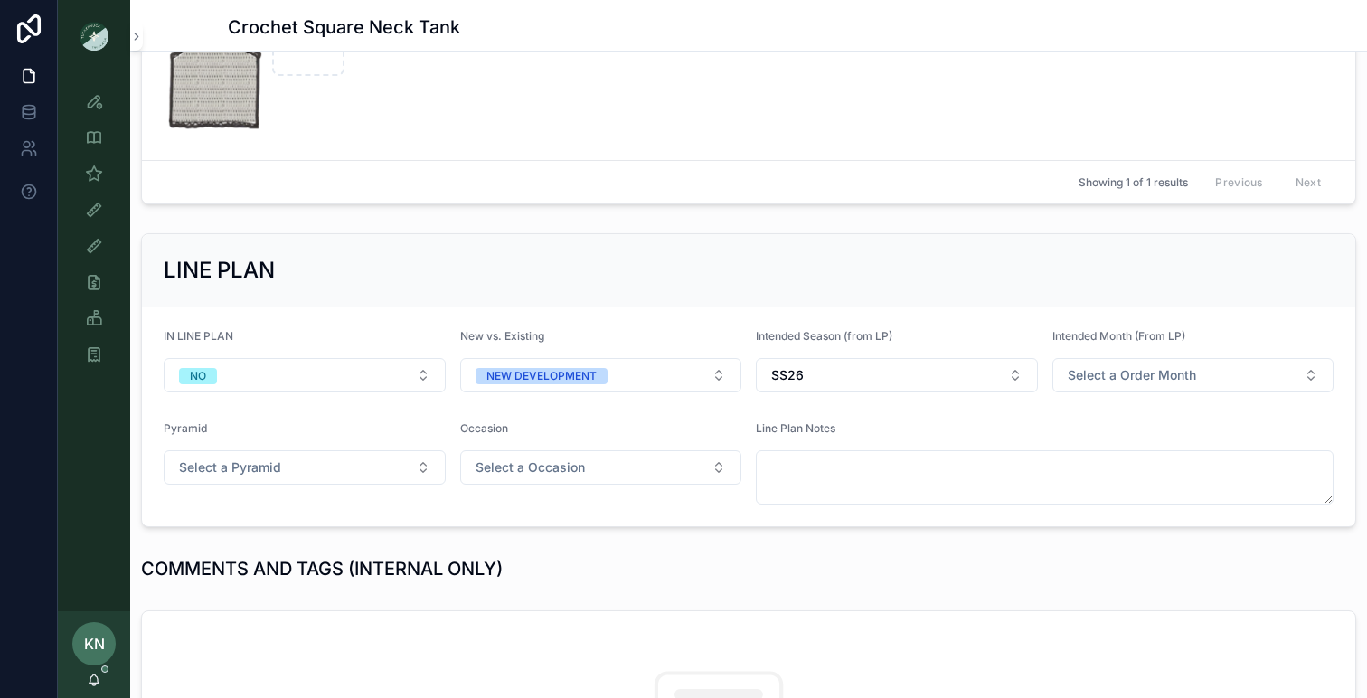
scroll to position [518, 0]
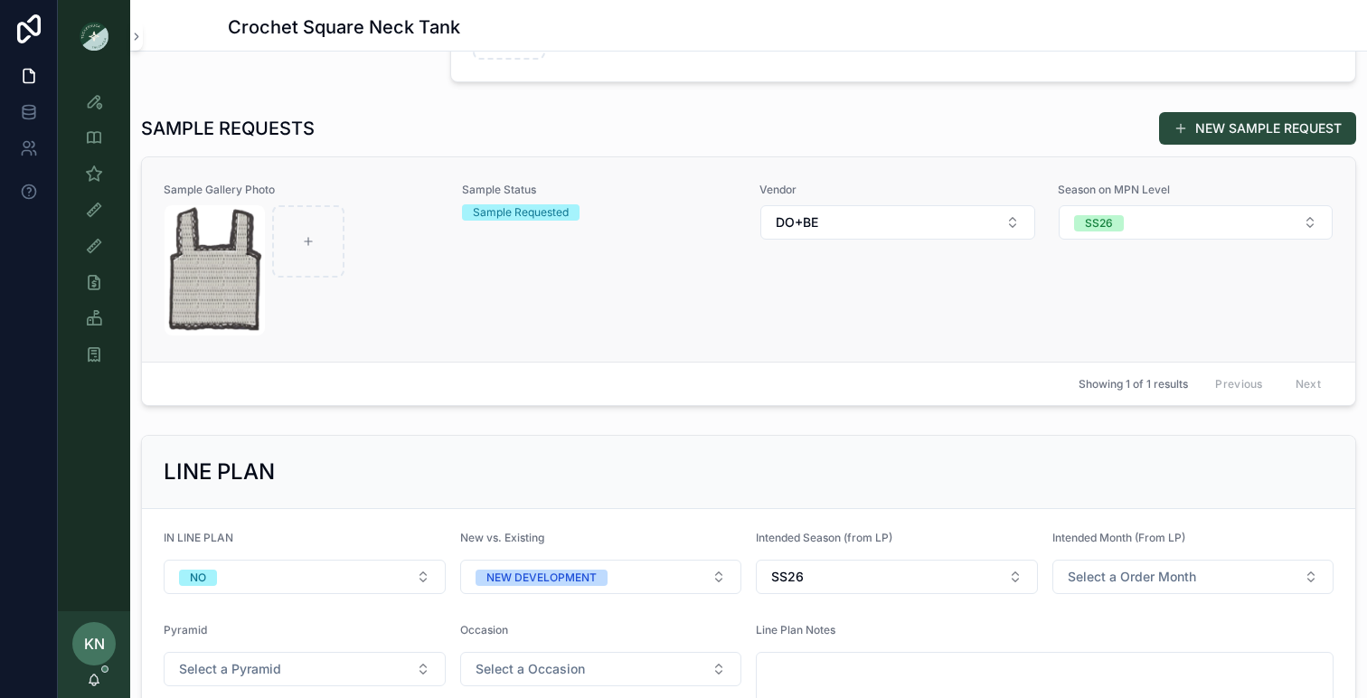
click at [573, 343] on link "Sample Gallery Photo Sample Status Sample Requested Vendor DO+BE Season on MPN …" at bounding box center [748, 259] width 1213 height 204
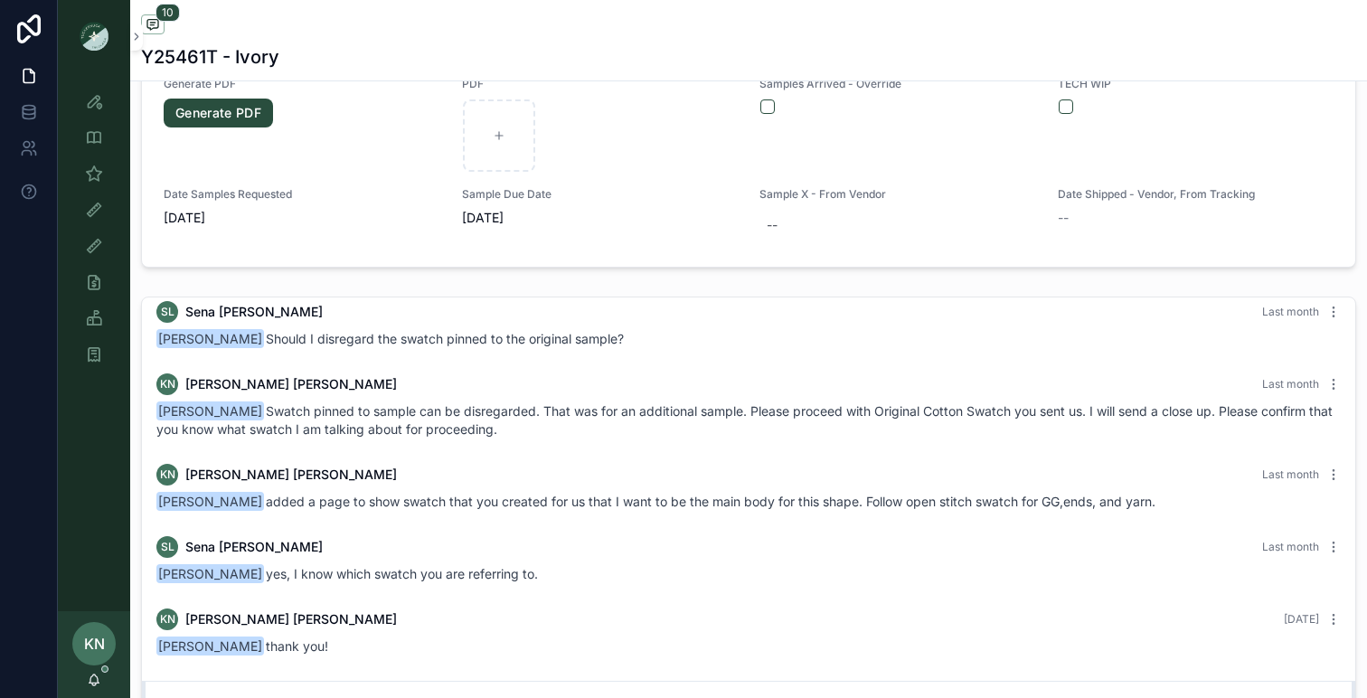
scroll to position [1468, 0]
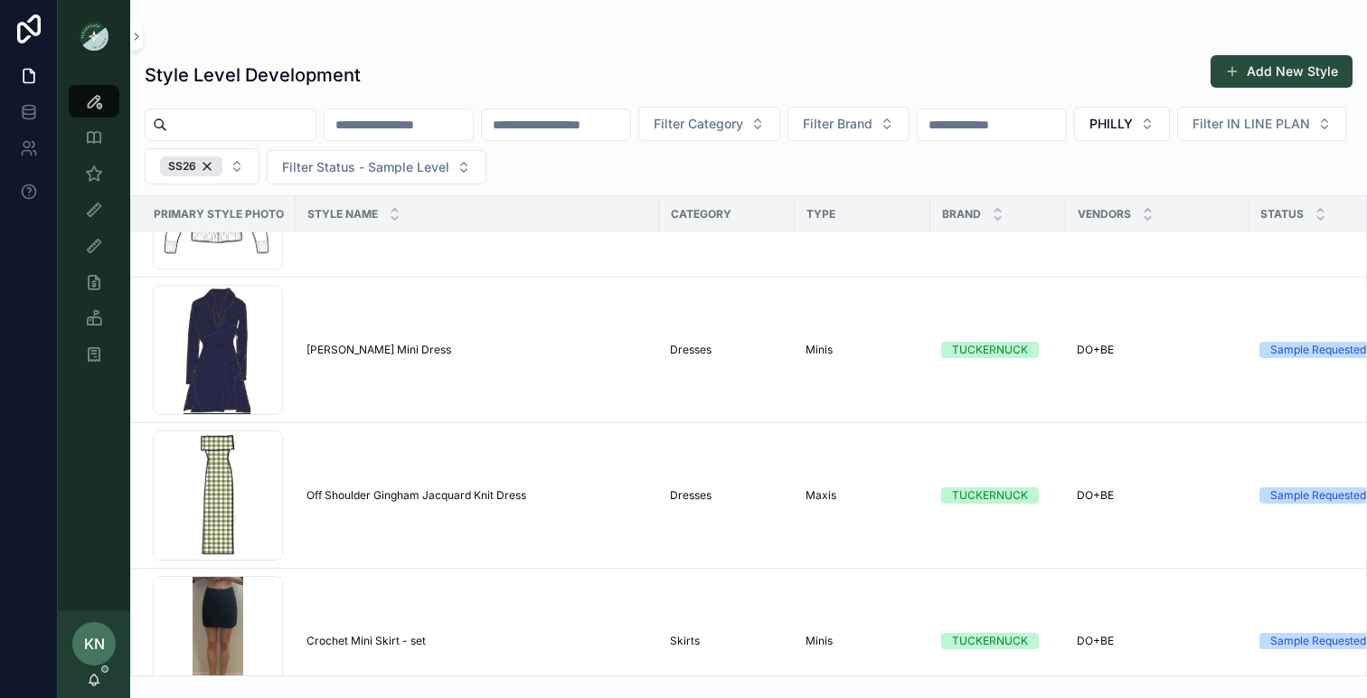
scroll to position [749, 0]
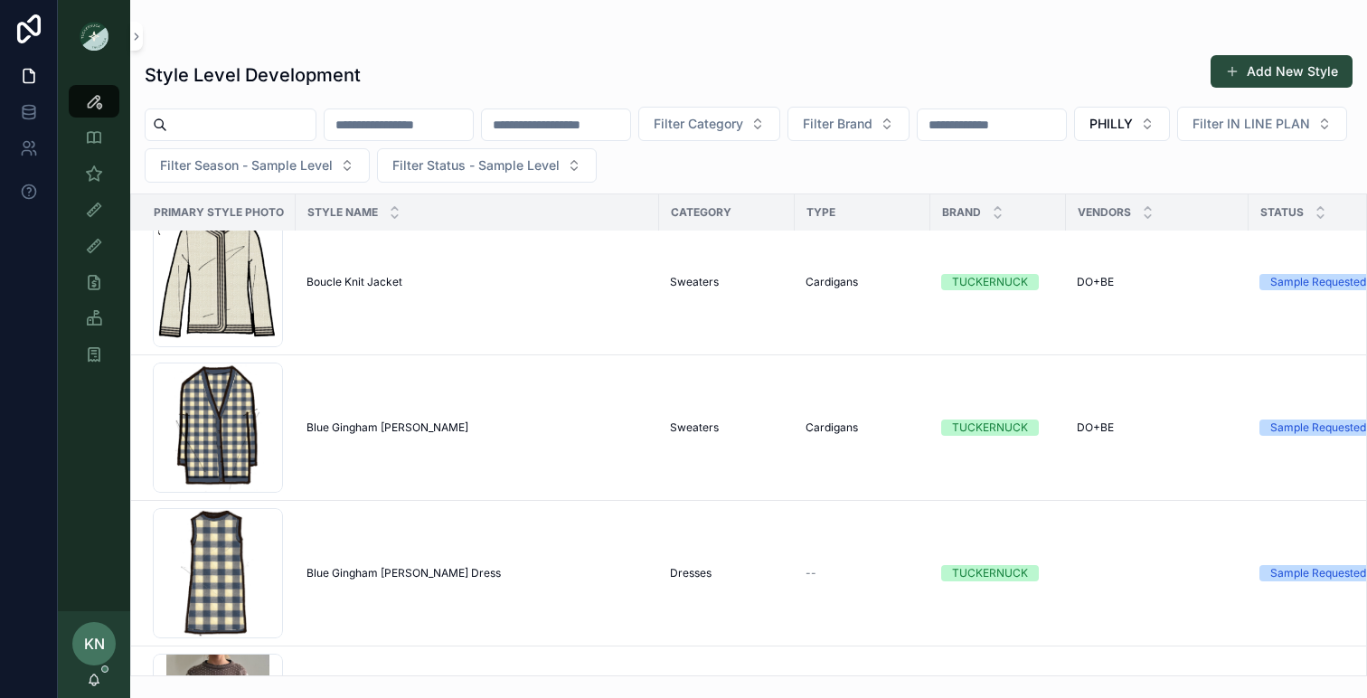
scroll to position [612, 0]
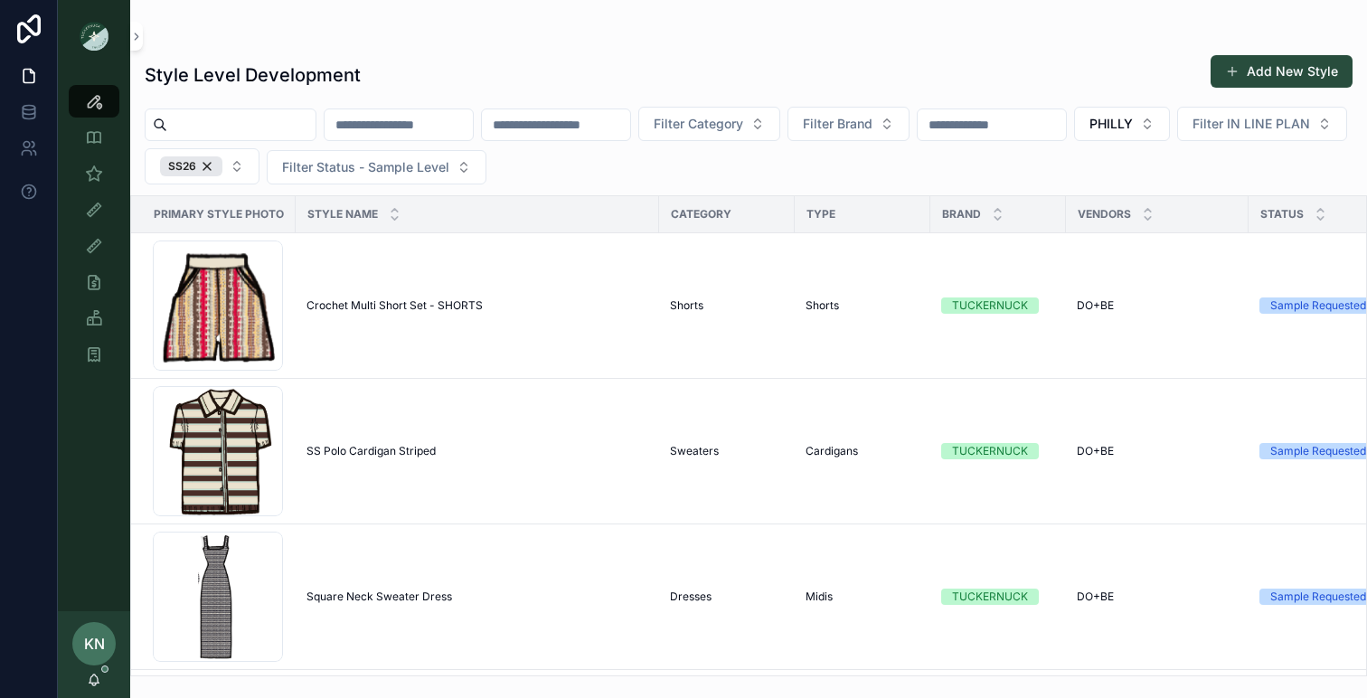
scroll to position [2336, 0]
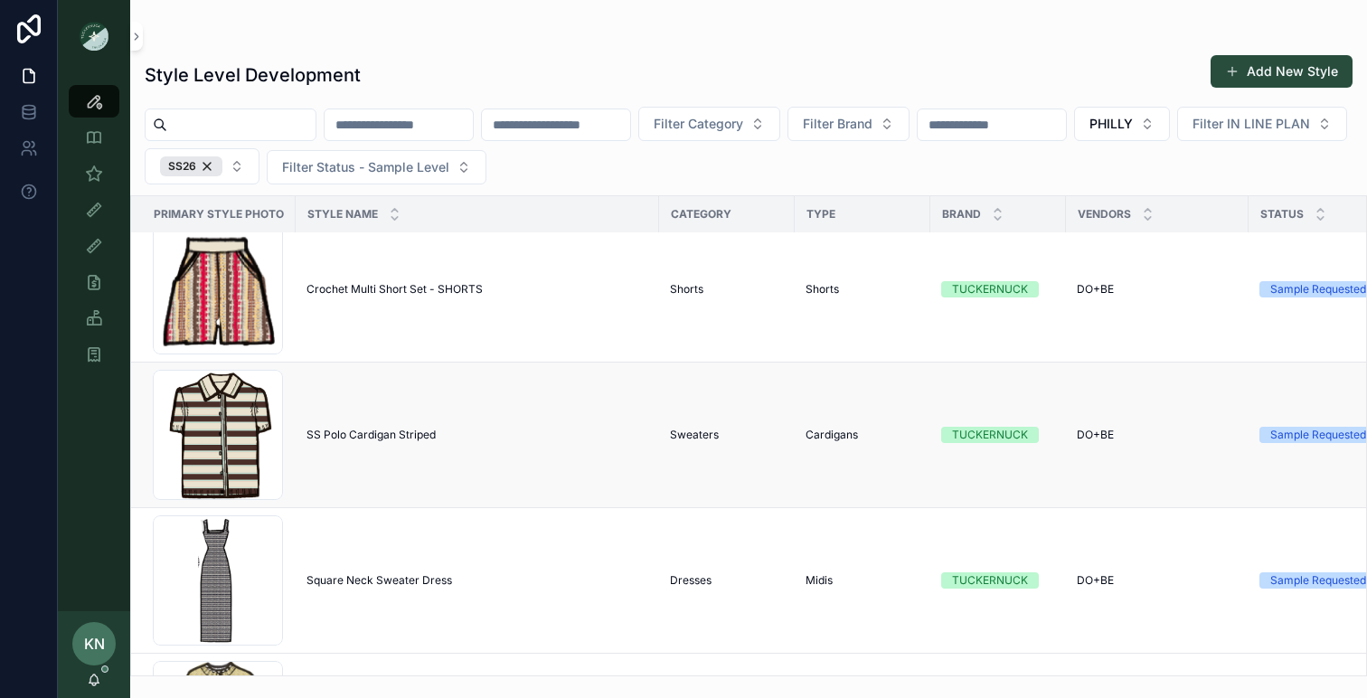
click at [400, 425] on td "SS Polo Cardigan Striped SS Polo Cardigan Striped" at bounding box center [477, 435] width 363 height 146
click at [397, 443] on td "SS Polo Cardigan Striped SS Polo Cardigan Striped" at bounding box center [477, 435] width 363 height 146
click at [381, 426] on td "SS Polo Cardigan Striped SS Polo Cardigan Striped" at bounding box center [477, 435] width 363 height 146
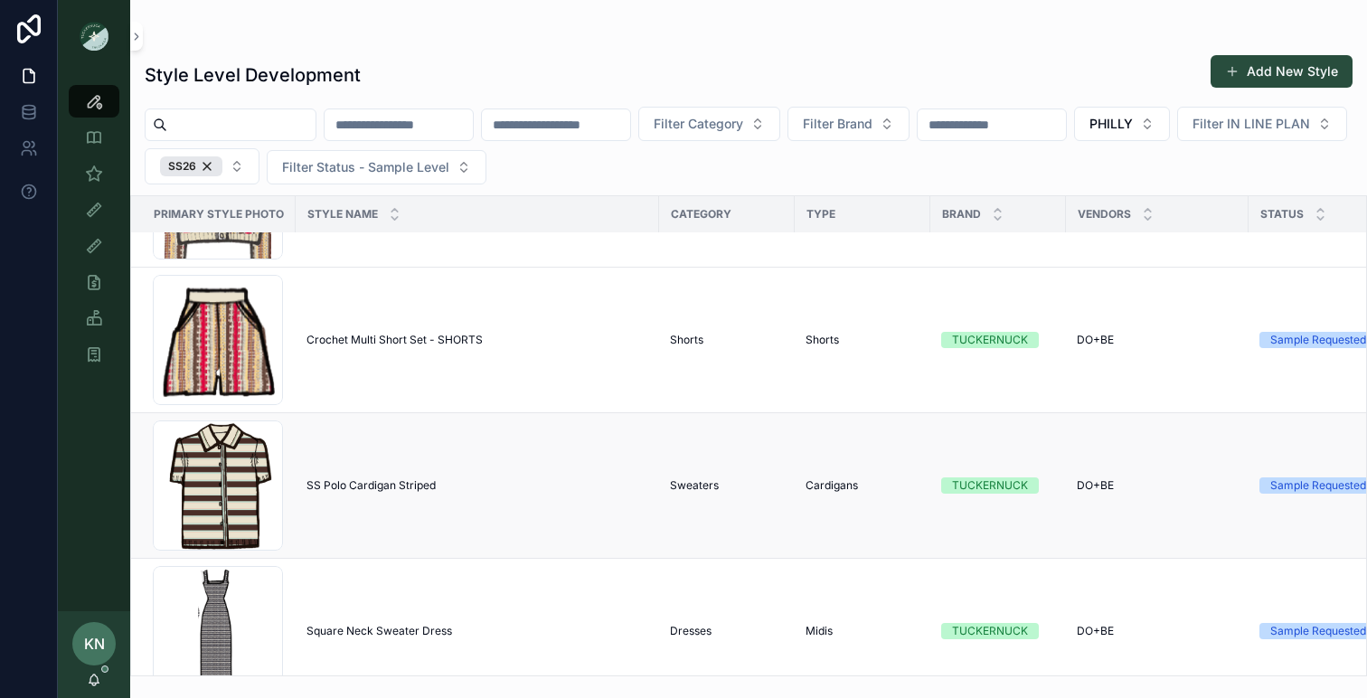
scroll to position [2269, 0]
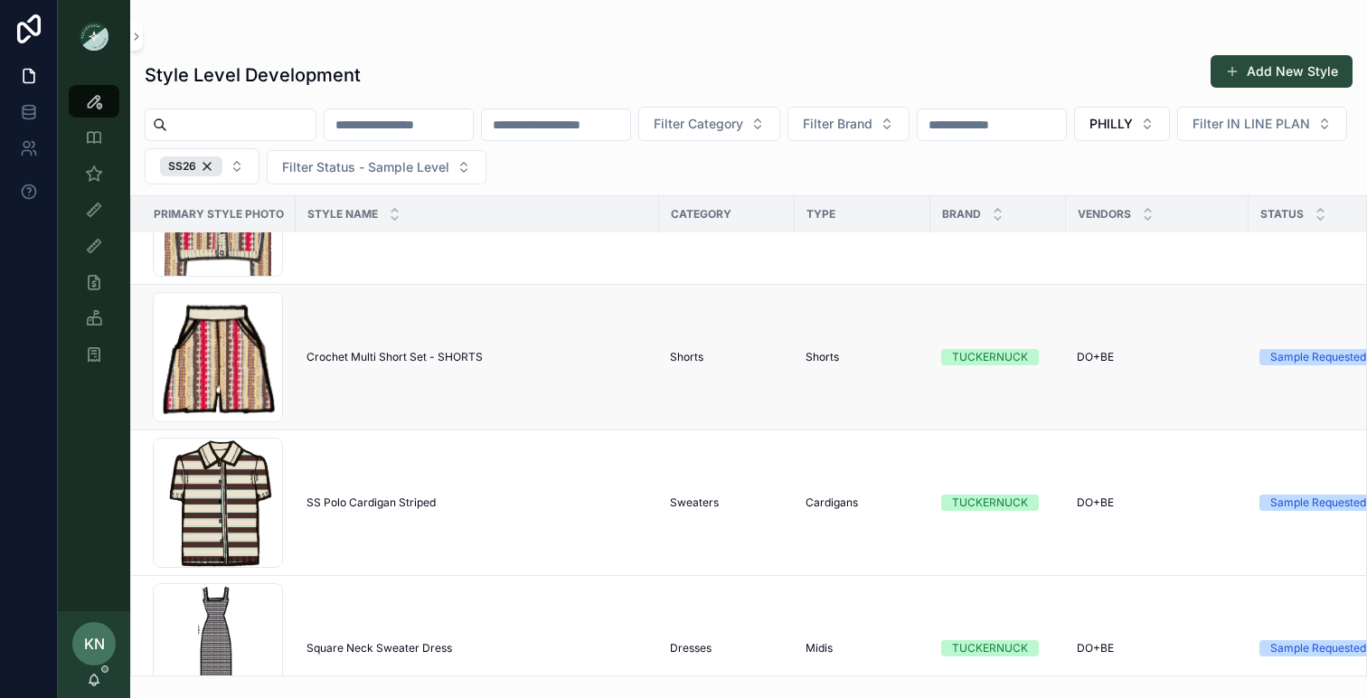
click at [366, 349] on td "Crochet Multi Short Set - SHORTS Crochet Multi Short Set - SHORTS" at bounding box center [477, 358] width 363 height 146
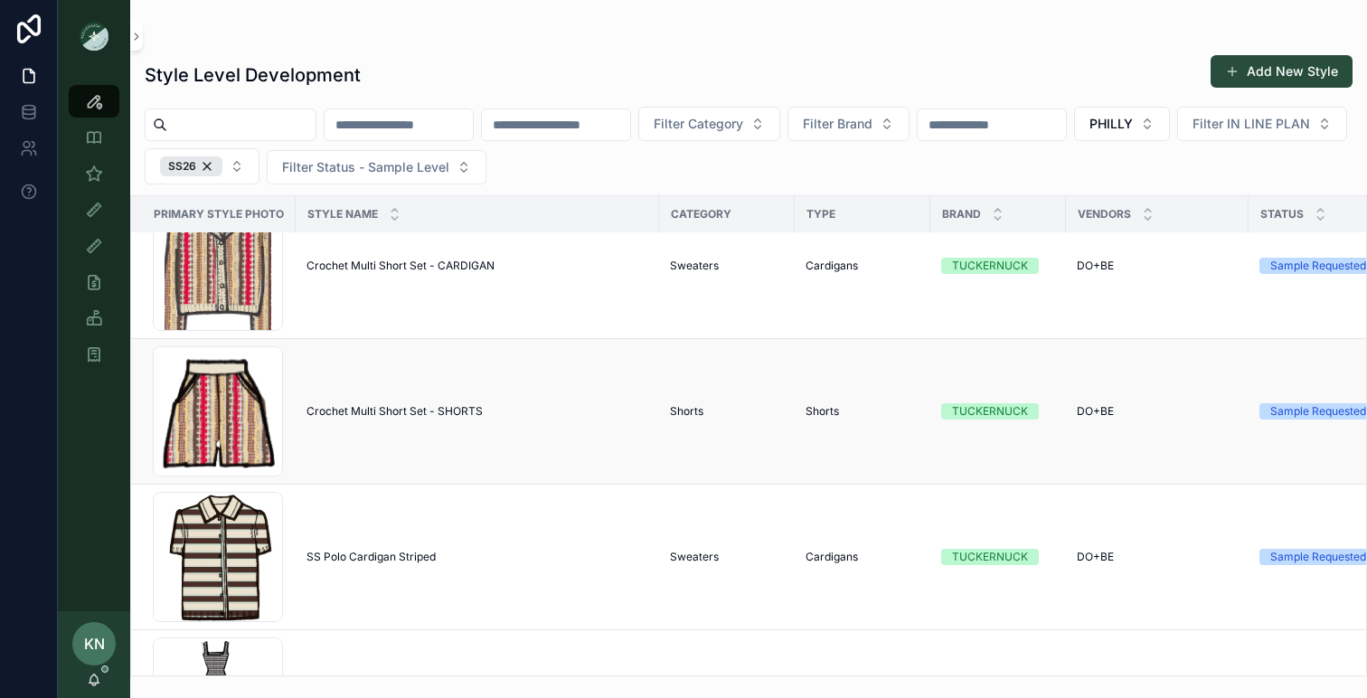
scroll to position [2063, 0]
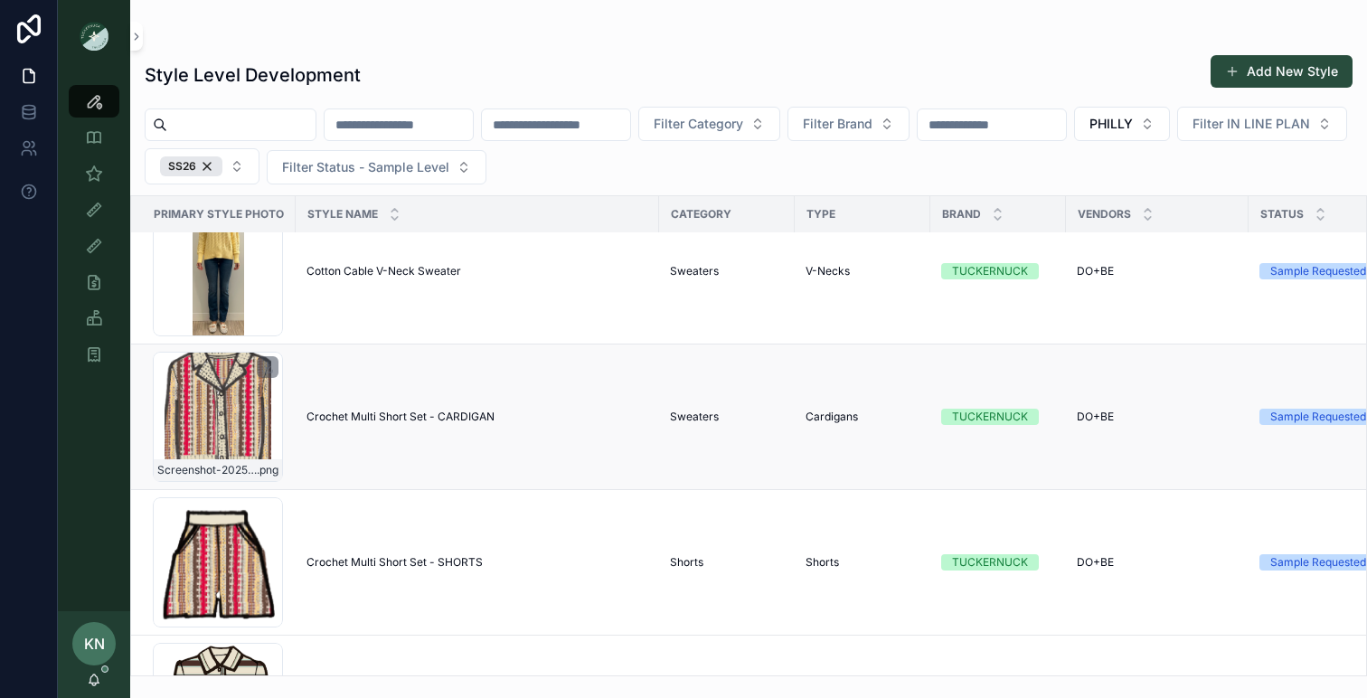
click at [237, 387] on div "Screenshot-2025-08-05-at-1.34.55-PM .png" at bounding box center [218, 417] width 130 height 130
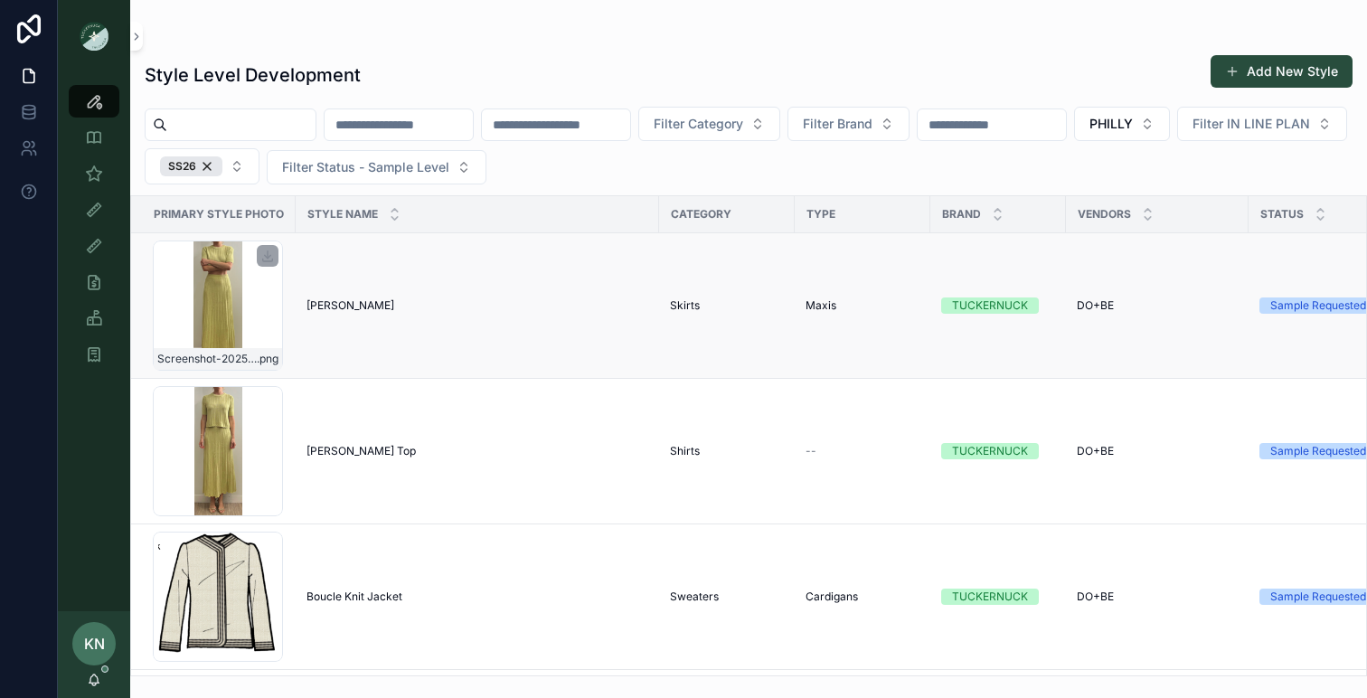
scroll to position [23, 0]
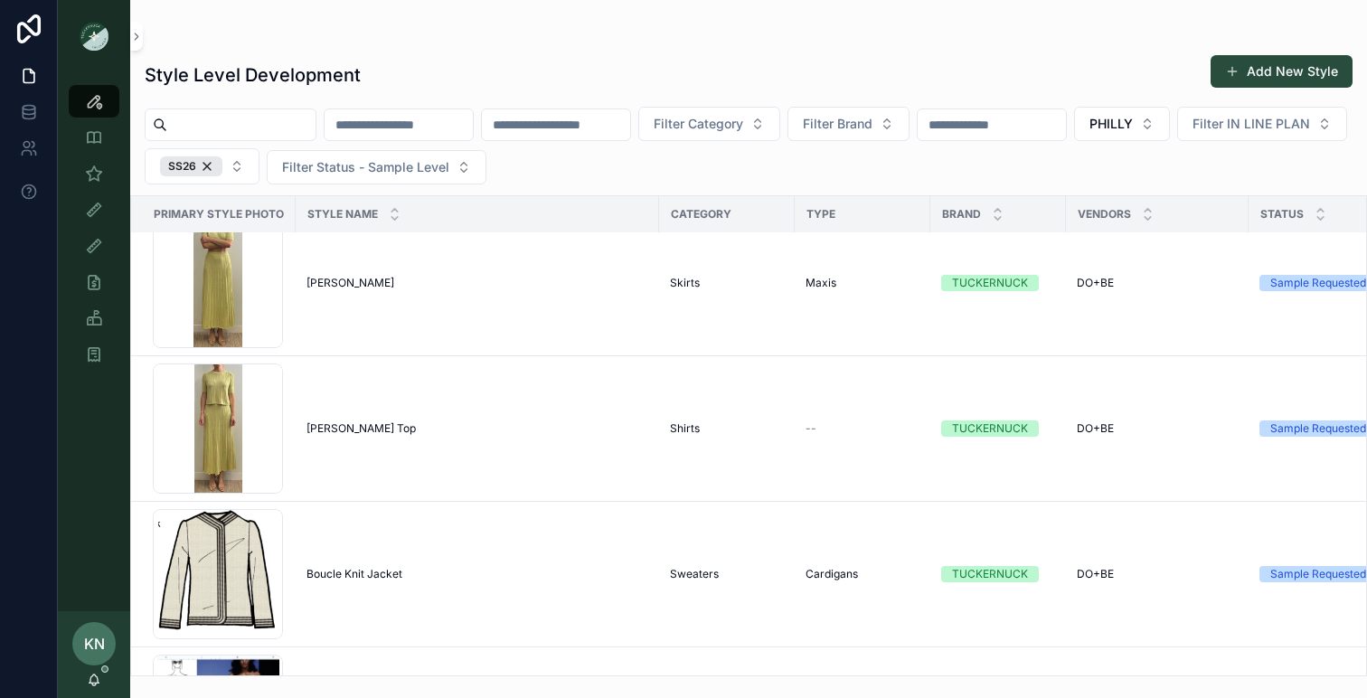
click at [446, 121] on input "scrollable content" at bounding box center [398, 124] width 148 height 25
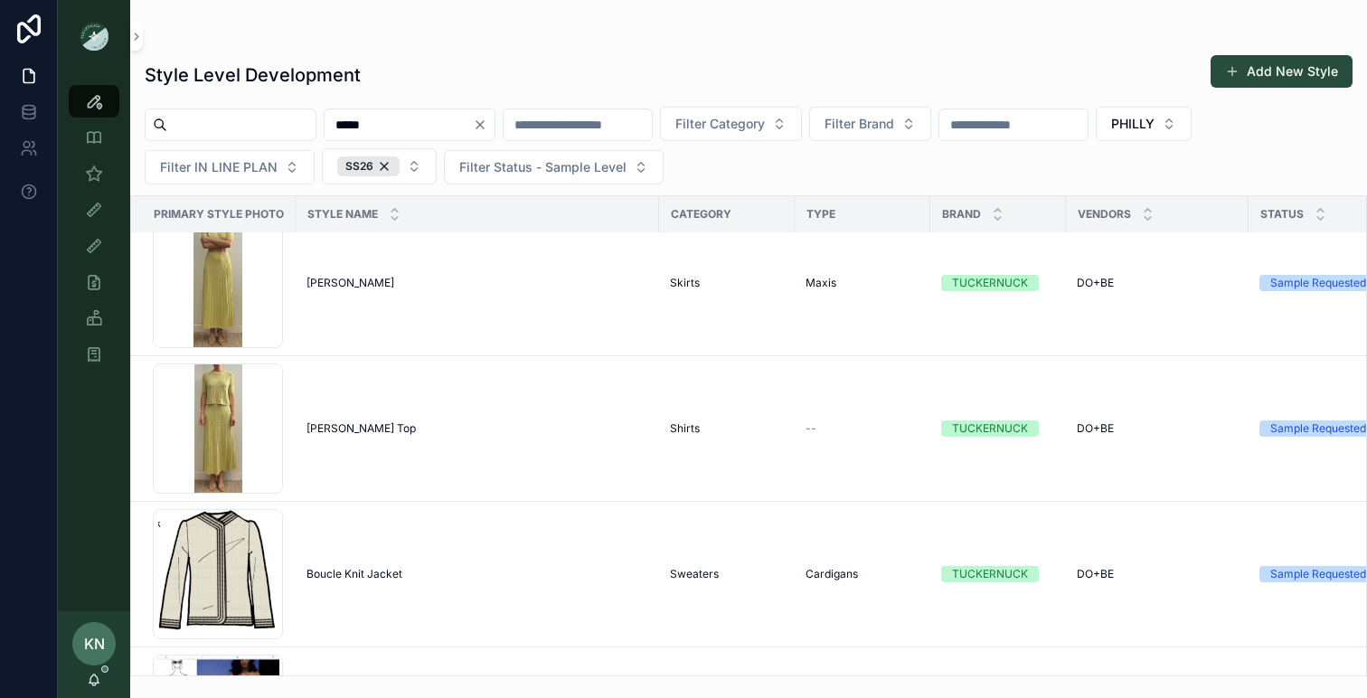
type input "*****"
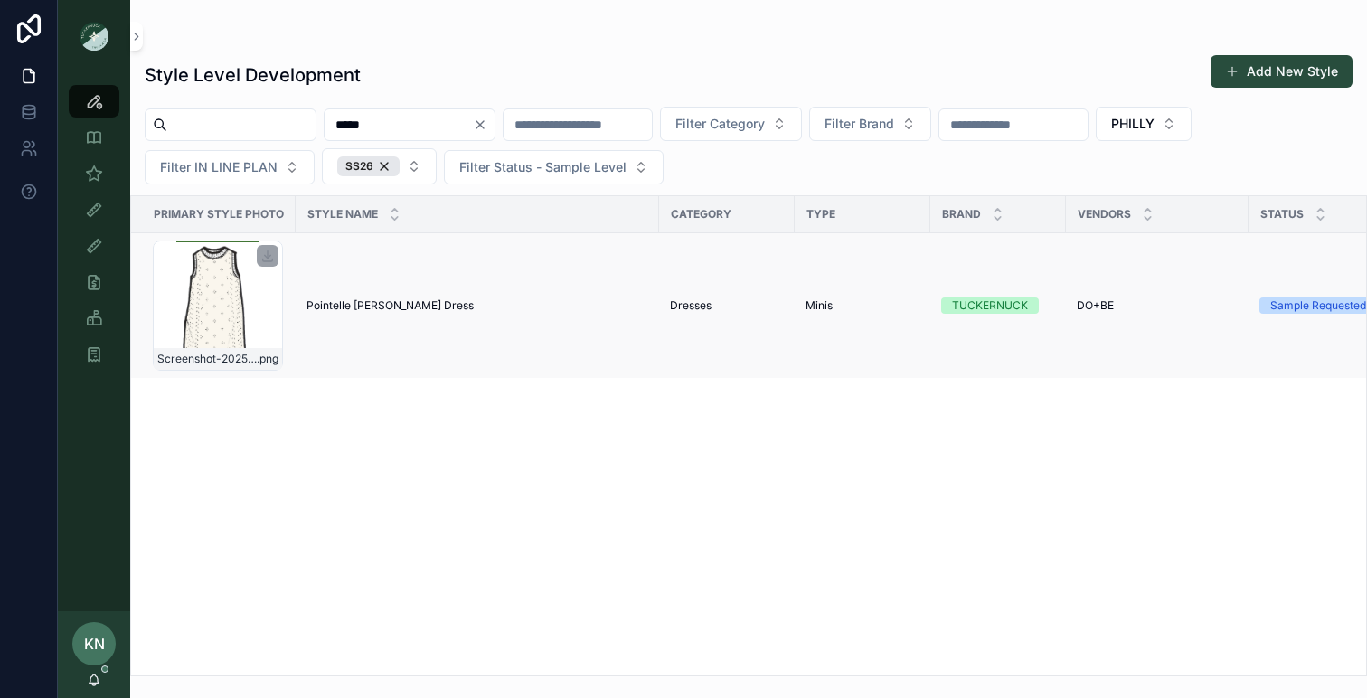
click at [211, 307] on div "Screenshot-2025-07-21-at-12.15.24-PM .png" at bounding box center [218, 305] width 130 height 130
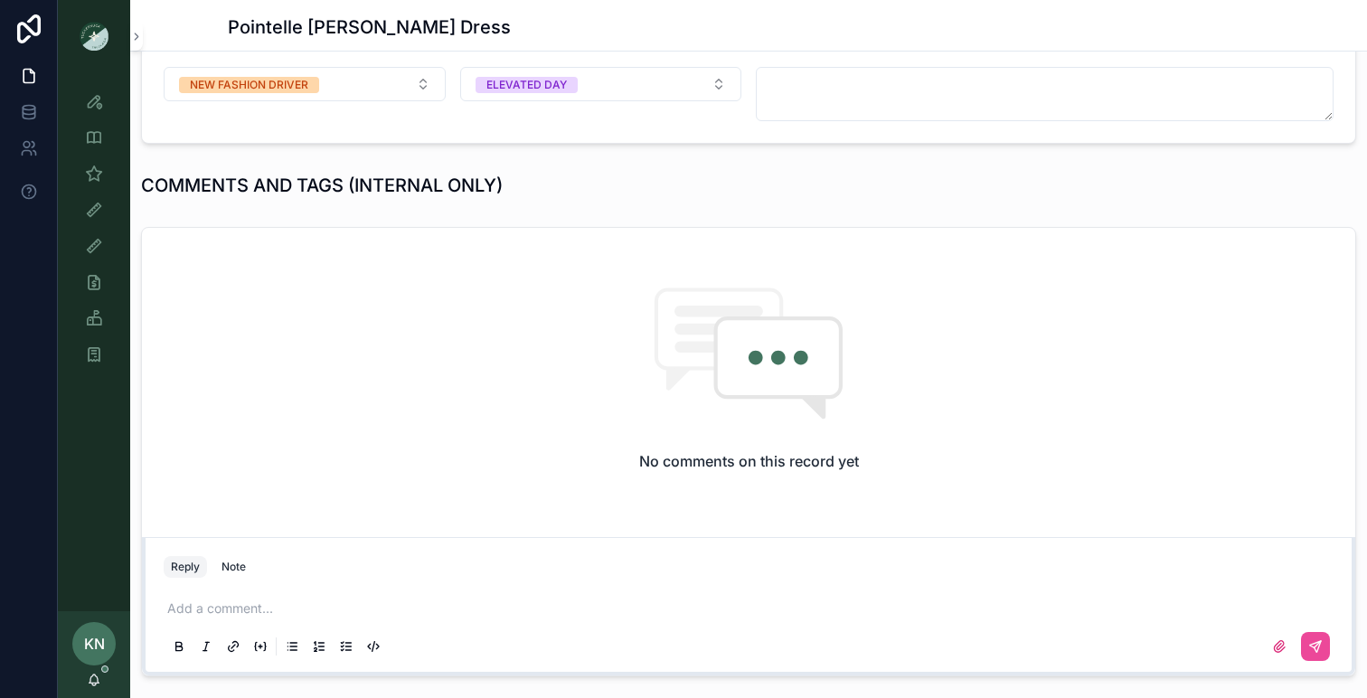
scroll to position [1152, 0]
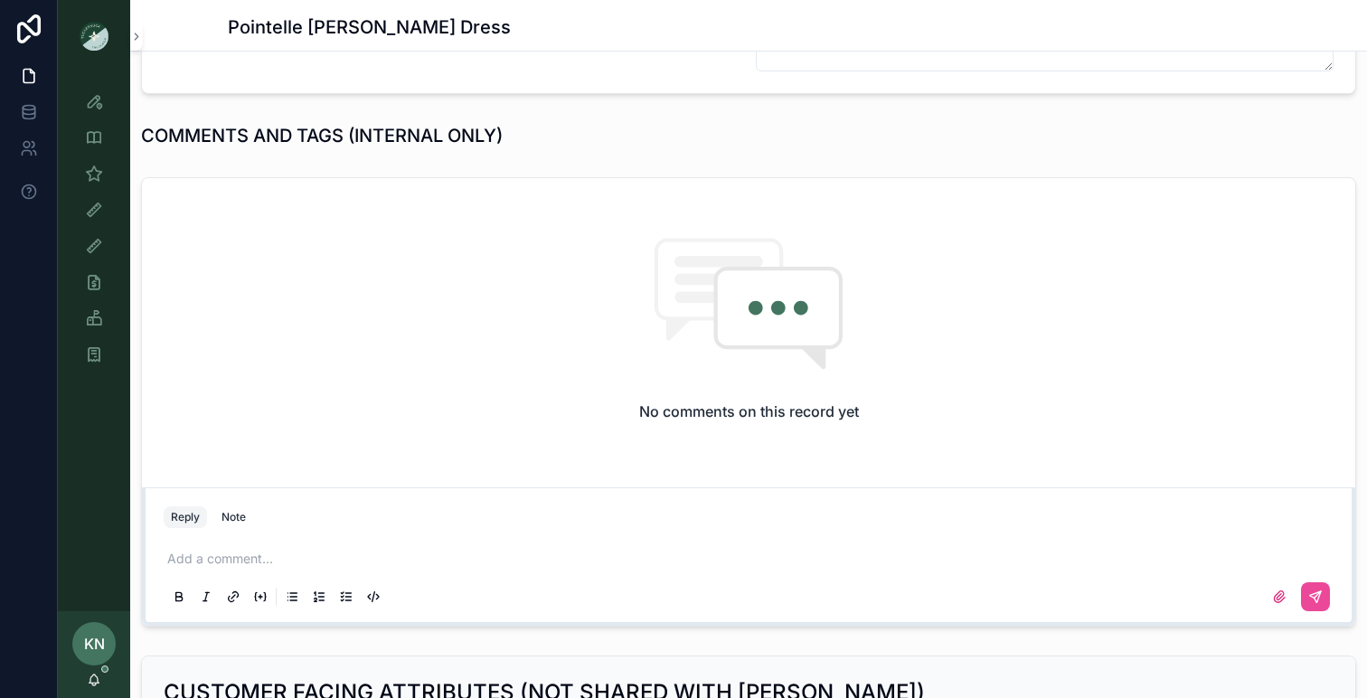
click at [315, 559] on p "scrollable content" at bounding box center [752, 559] width 1170 height 18
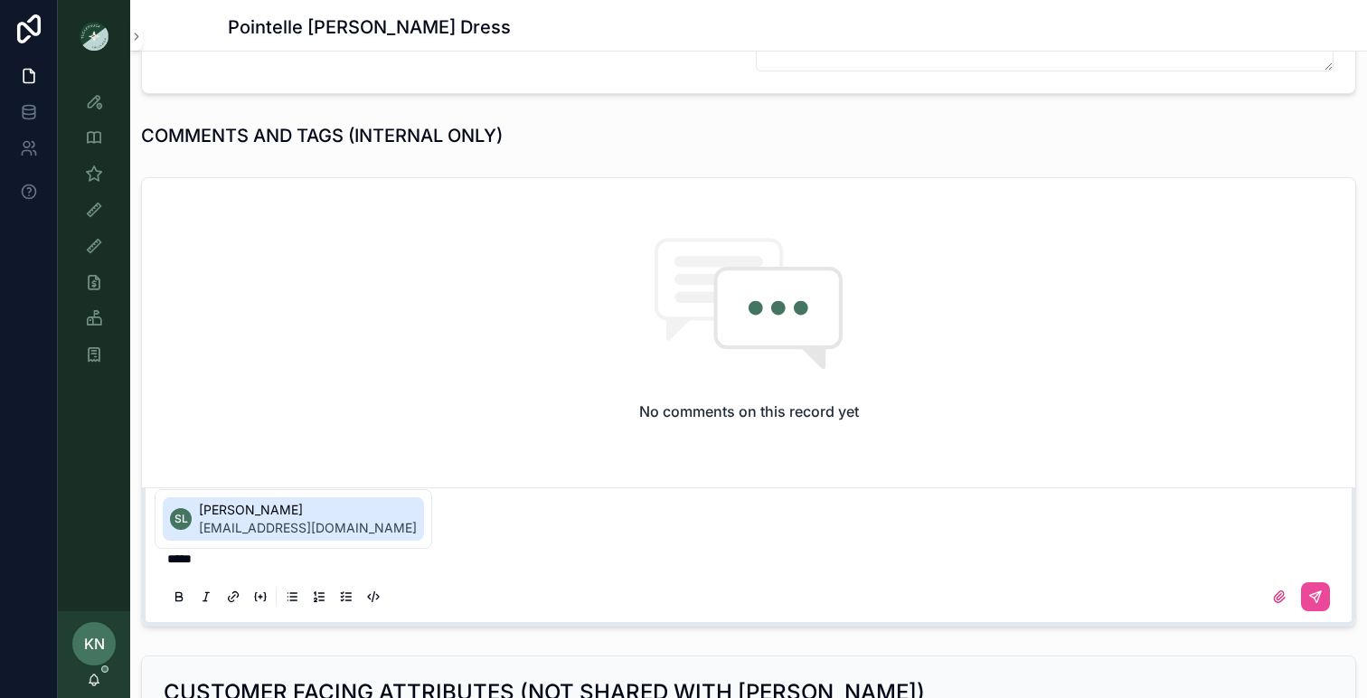
click at [305, 532] on span "[EMAIL_ADDRESS][DOMAIN_NAME]" at bounding box center [308, 528] width 218 height 18
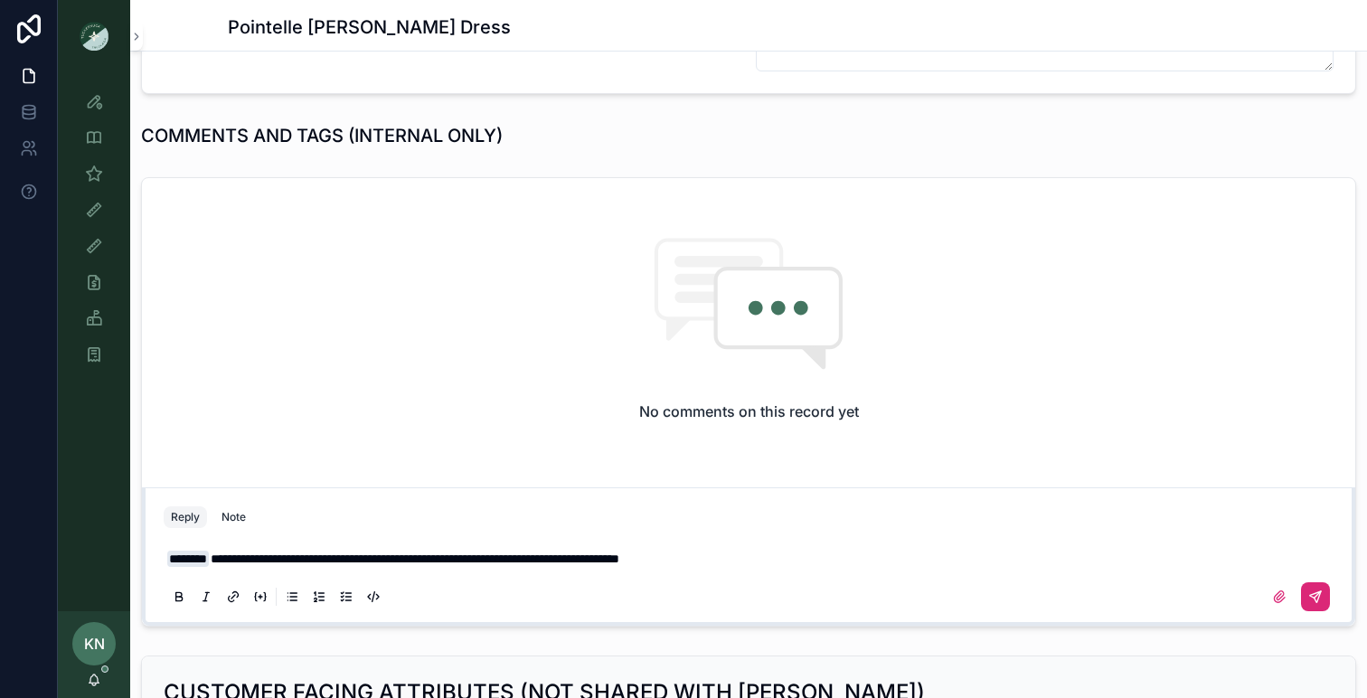
click at [1320, 606] on button "scrollable content" at bounding box center [1315, 596] width 29 height 29
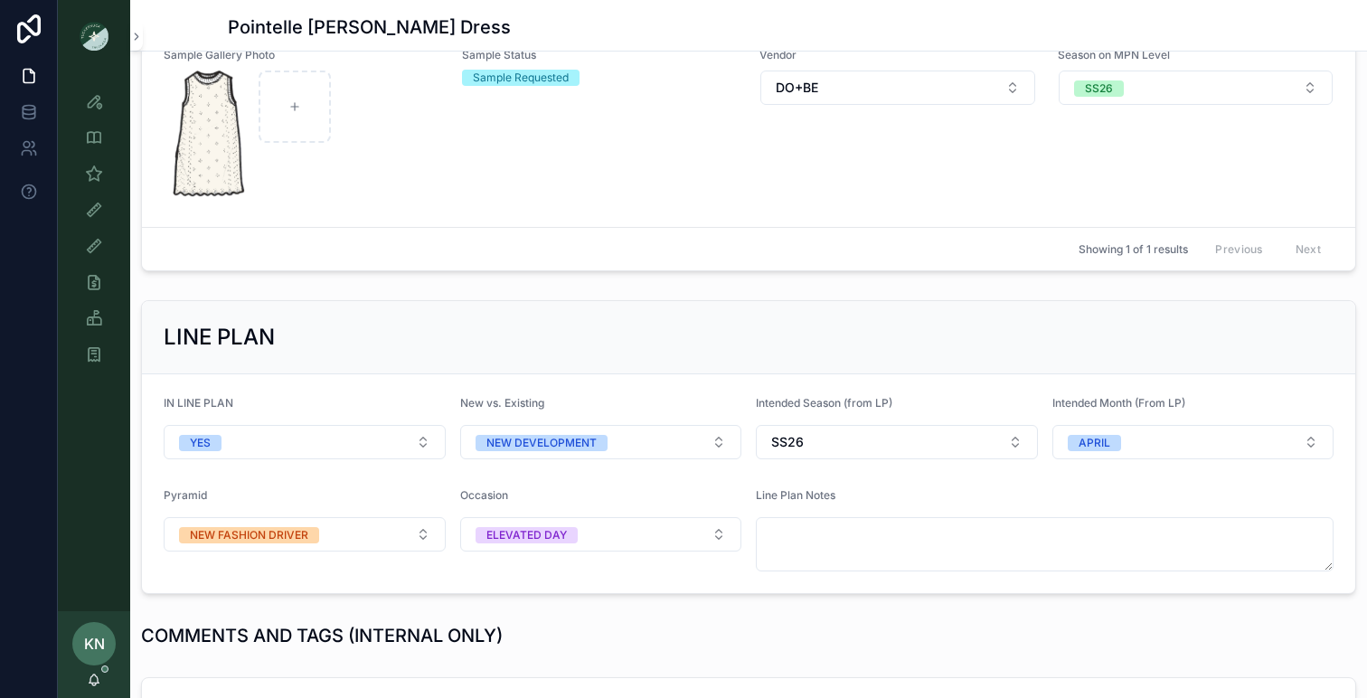
scroll to position [601, 0]
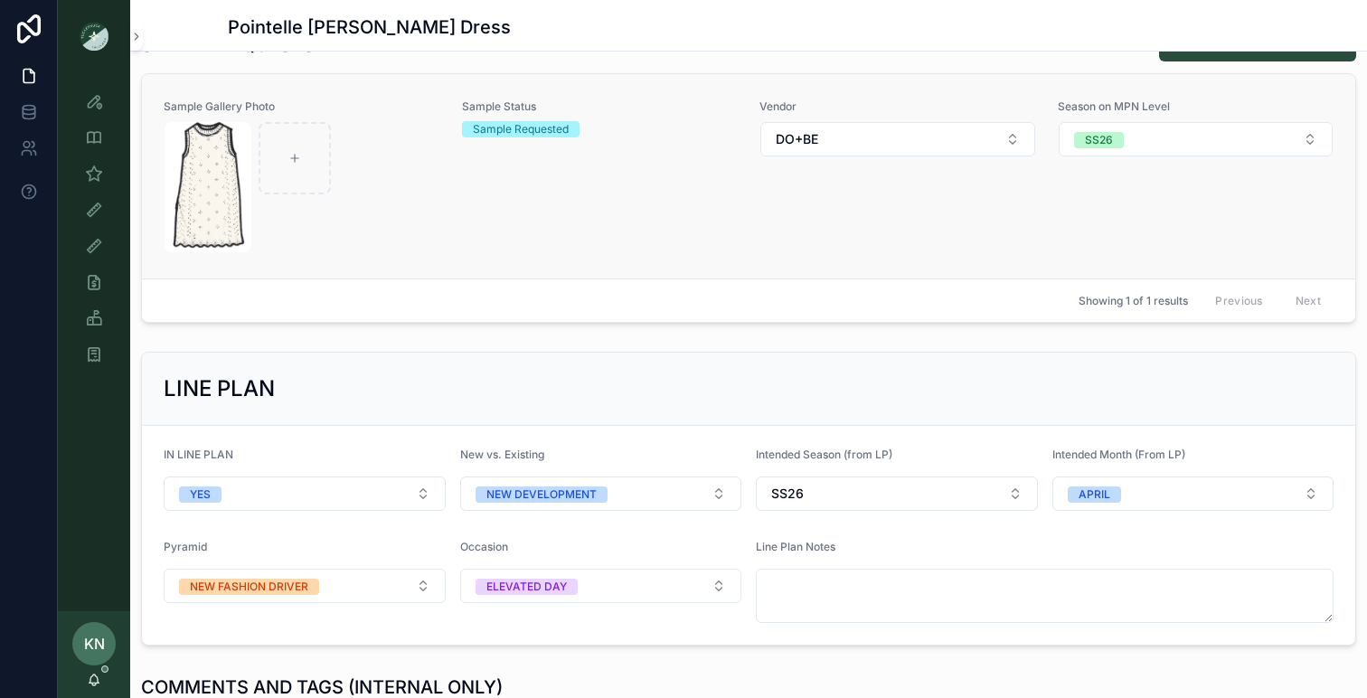
click at [747, 253] on link "Sample Gallery Photo Sample Status Sample Requested Vendor DO+BE Season on MPN …" at bounding box center [748, 176] width 1213 height 204
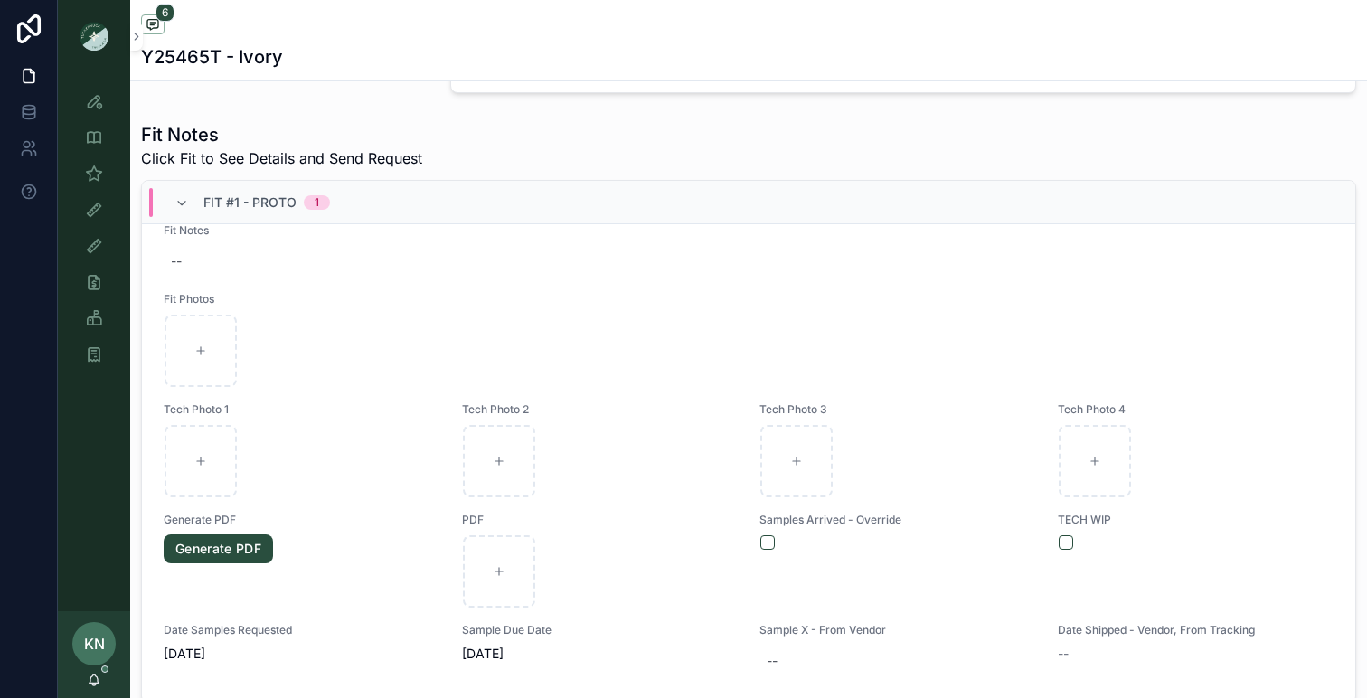
scroll to position [986, 0]
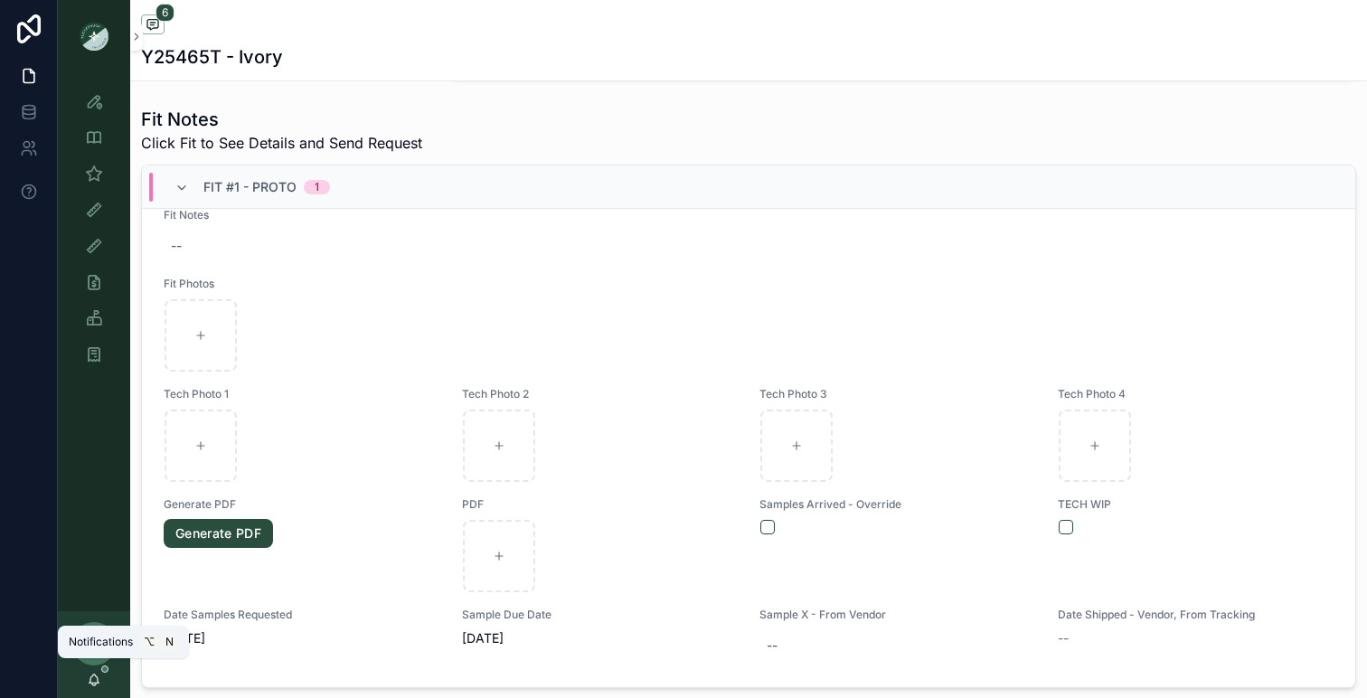
click at [97, 686] on icon "scrollable content" at bounding box center [94, 679] width 14 height 14
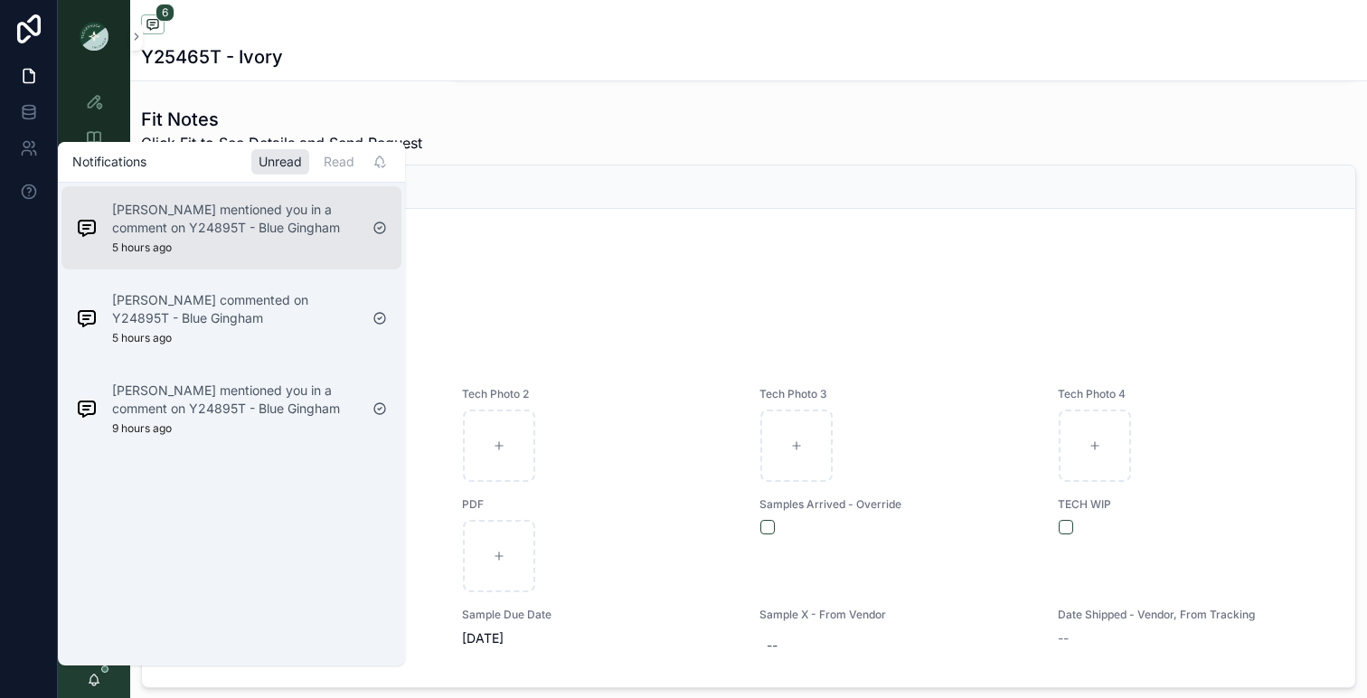
click at [283, 231] on p "[PERSON_NAME] mentioned you in a comment on Y24895T - Blue Gingham" at bounding box center [235, 219] width 246 height 36
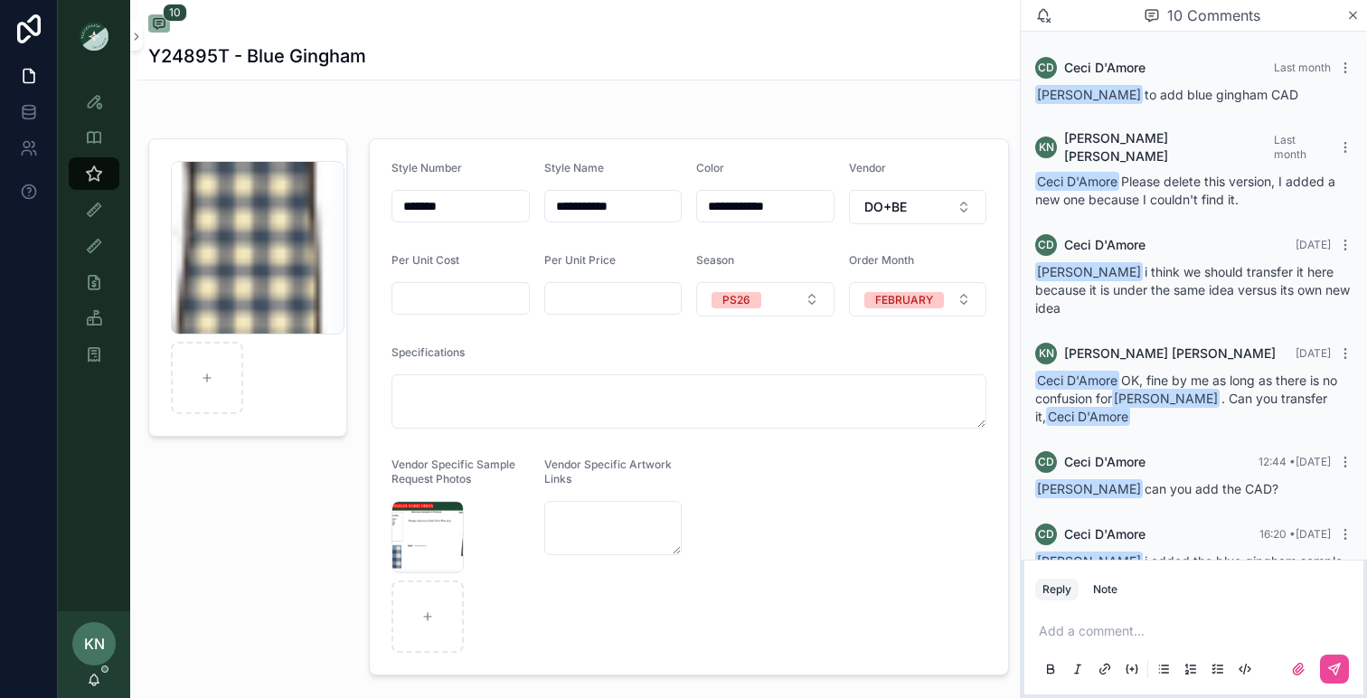
scroll to position [474, 0]
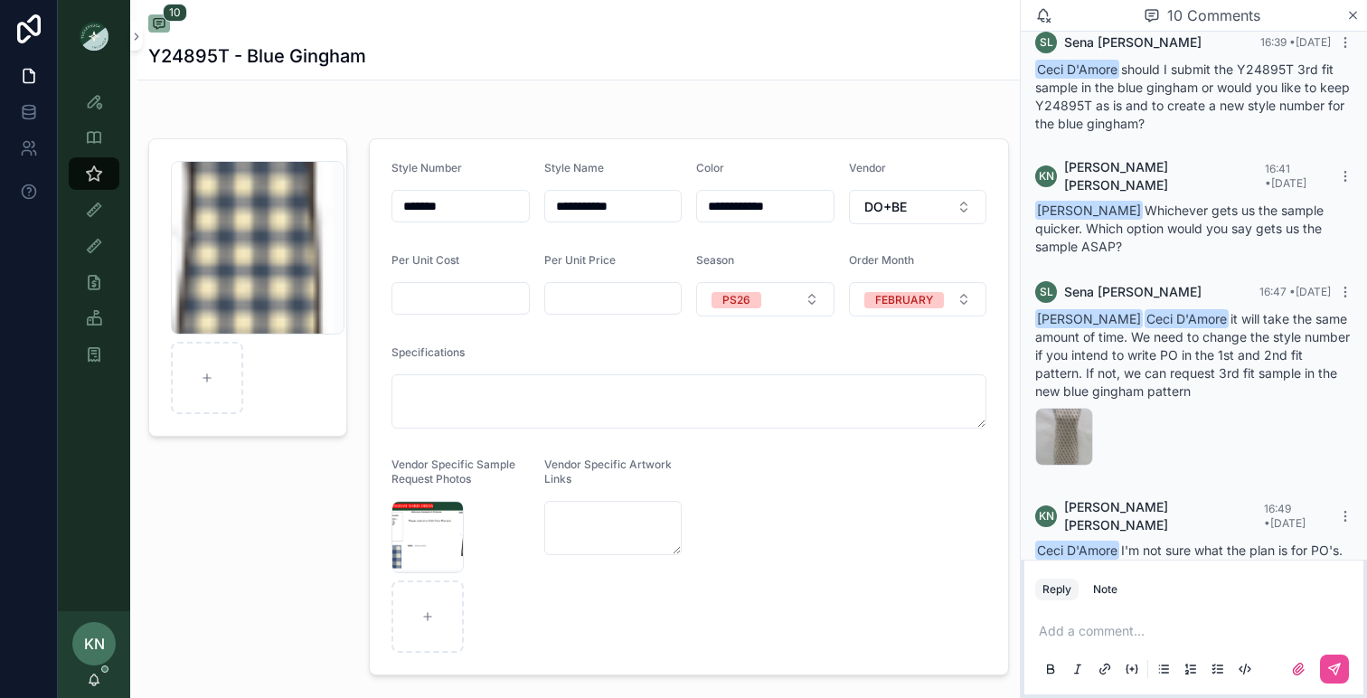
click at [1135, 627] on p "scrollable content" at bounding box center [1196, 631] width 317 height 18
click at [1155, 595] on span "[EMAIL_ADDRESS][DOMAIN_NAME]" at bounding box center [1179, 601] width 218 height 18
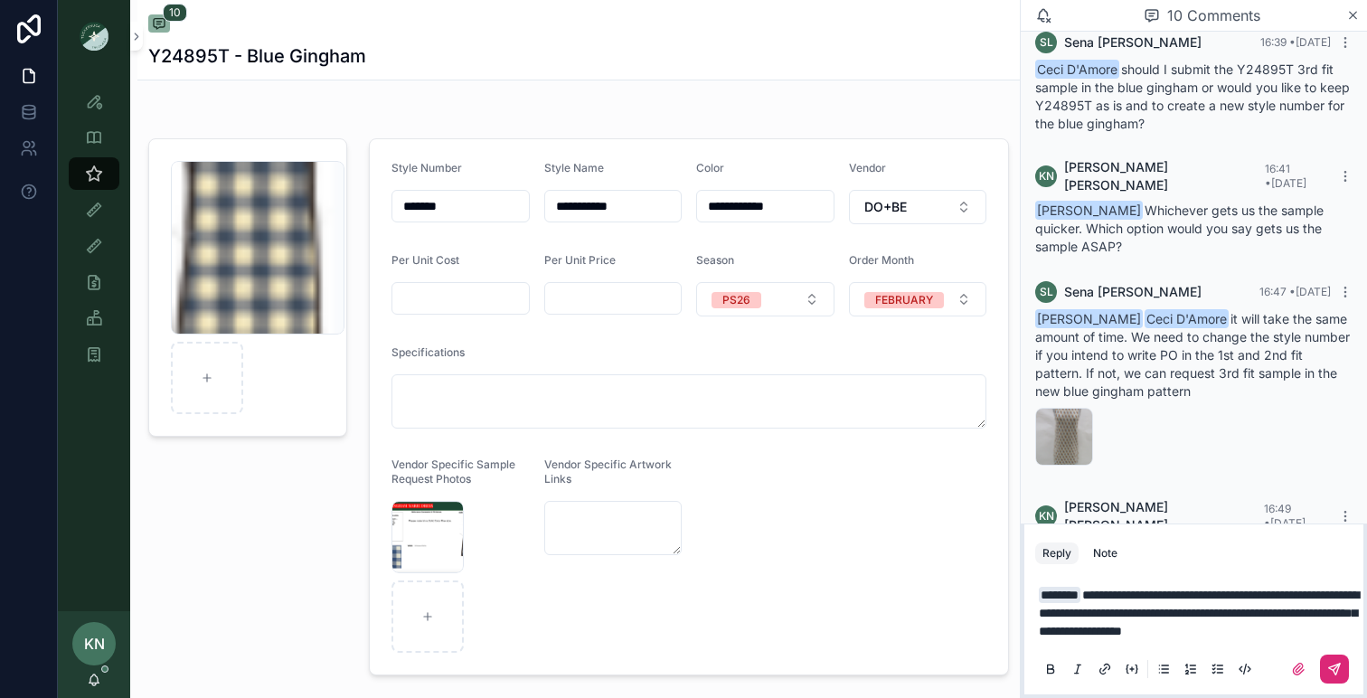
click at [1339, 669] on icon "scrollable content" at bounding box center [1334, 669] width 14 height 14
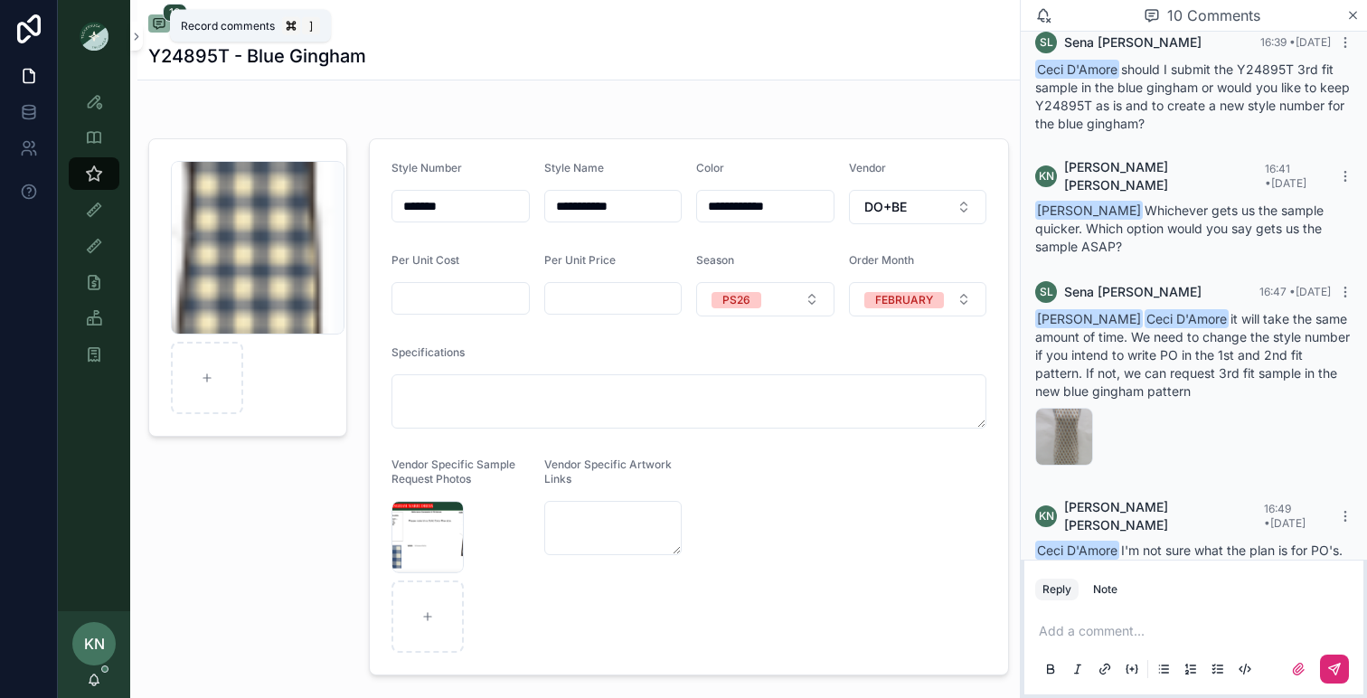
click at [156, 26] on icon "scrollable content" at bounding box center [159, 24] width 11 height 10
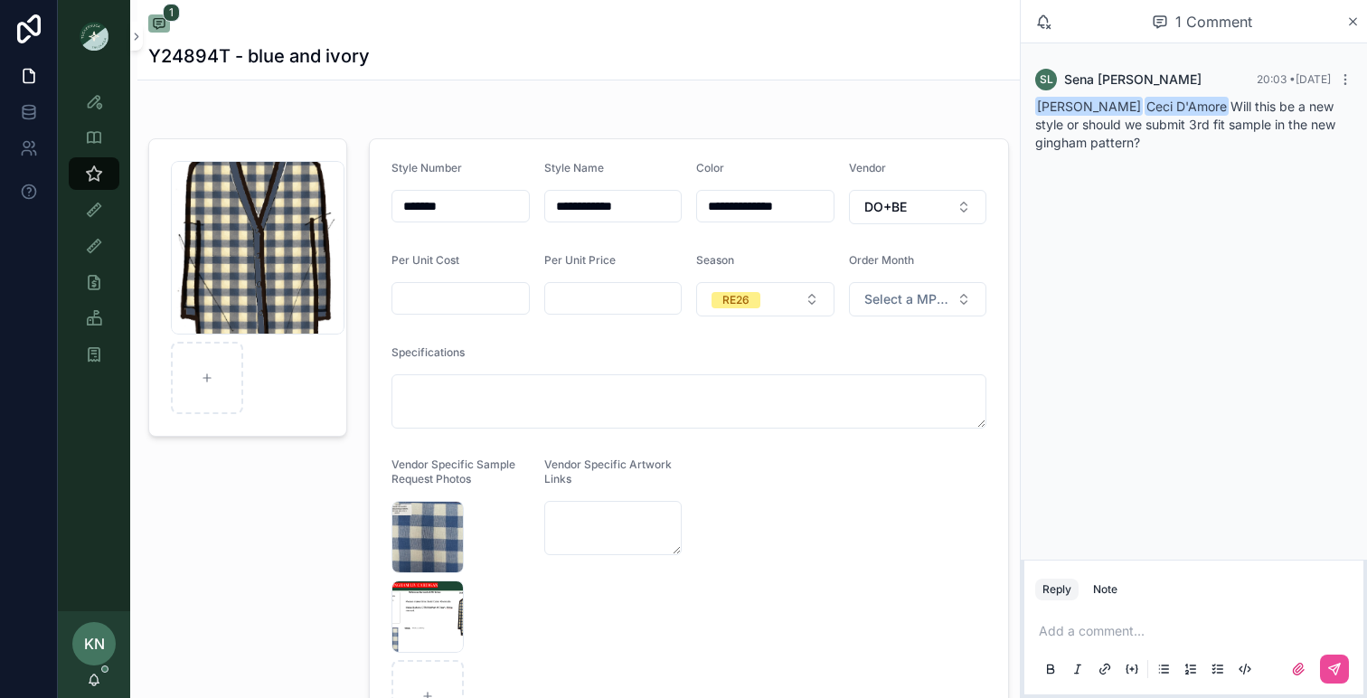
click at [1149, 625] on p "scrollable content" at bounding box center [1196, 631] width 317 height 18
click at [1123, 590] on span "[PERSON_NAME]" at bounding box center [1179, 583] width 218 height 18
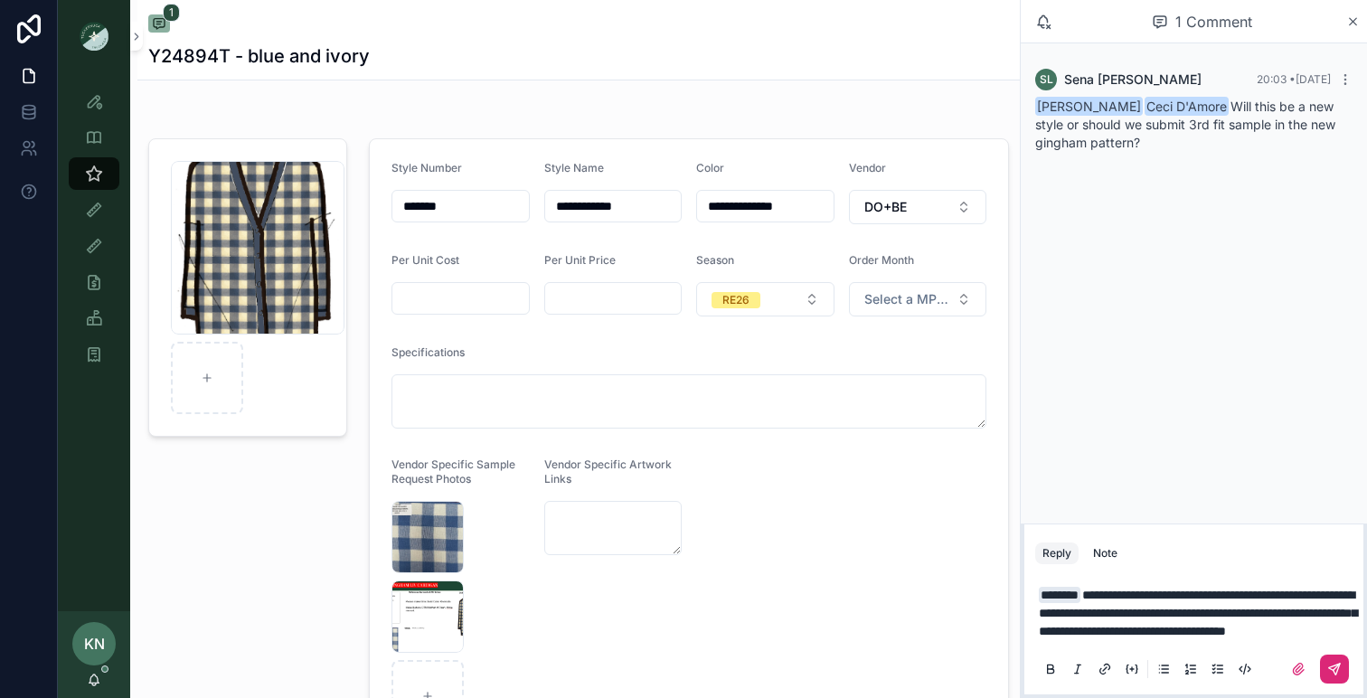
click at [1325, 668] on button "scrollable content" at bounding box center [1334, 668] width 29 height 29
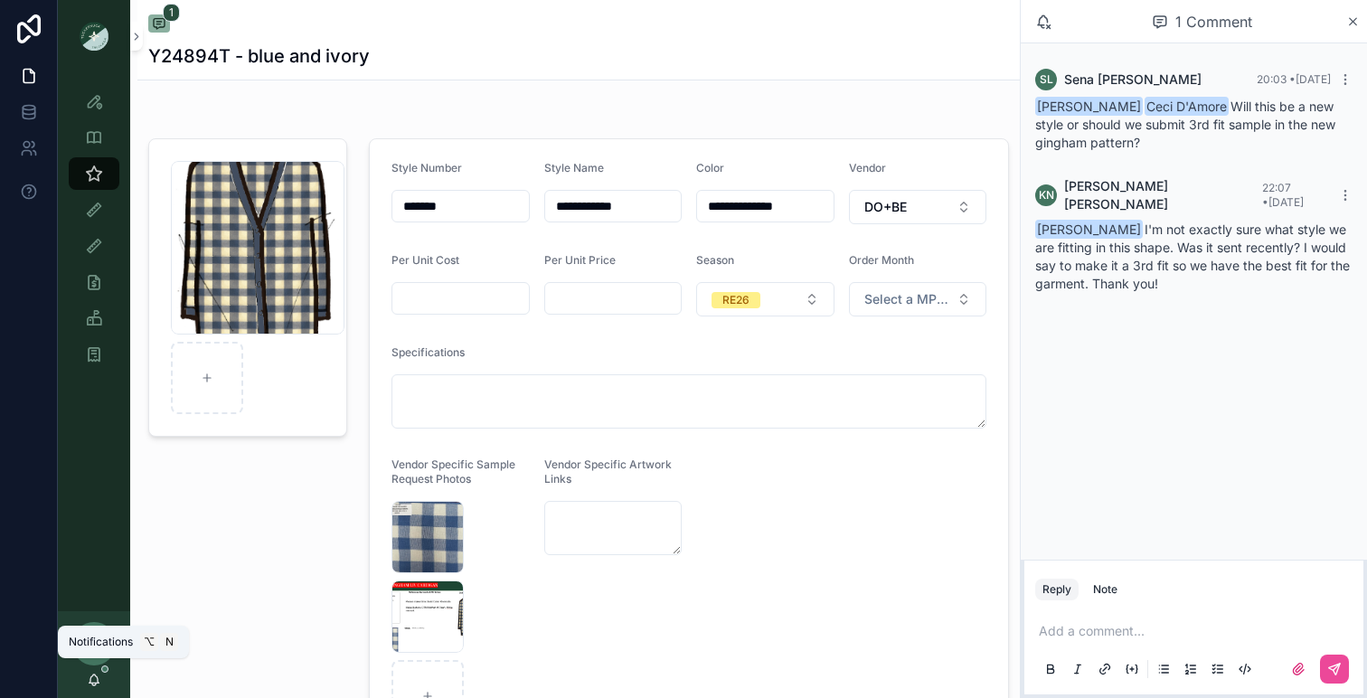
click at [94, 685] on icon "scrollable content" at bounding box center [94, 683] width 4 height 3
